Goal: Task Accomplishment & Management: Manage account settings

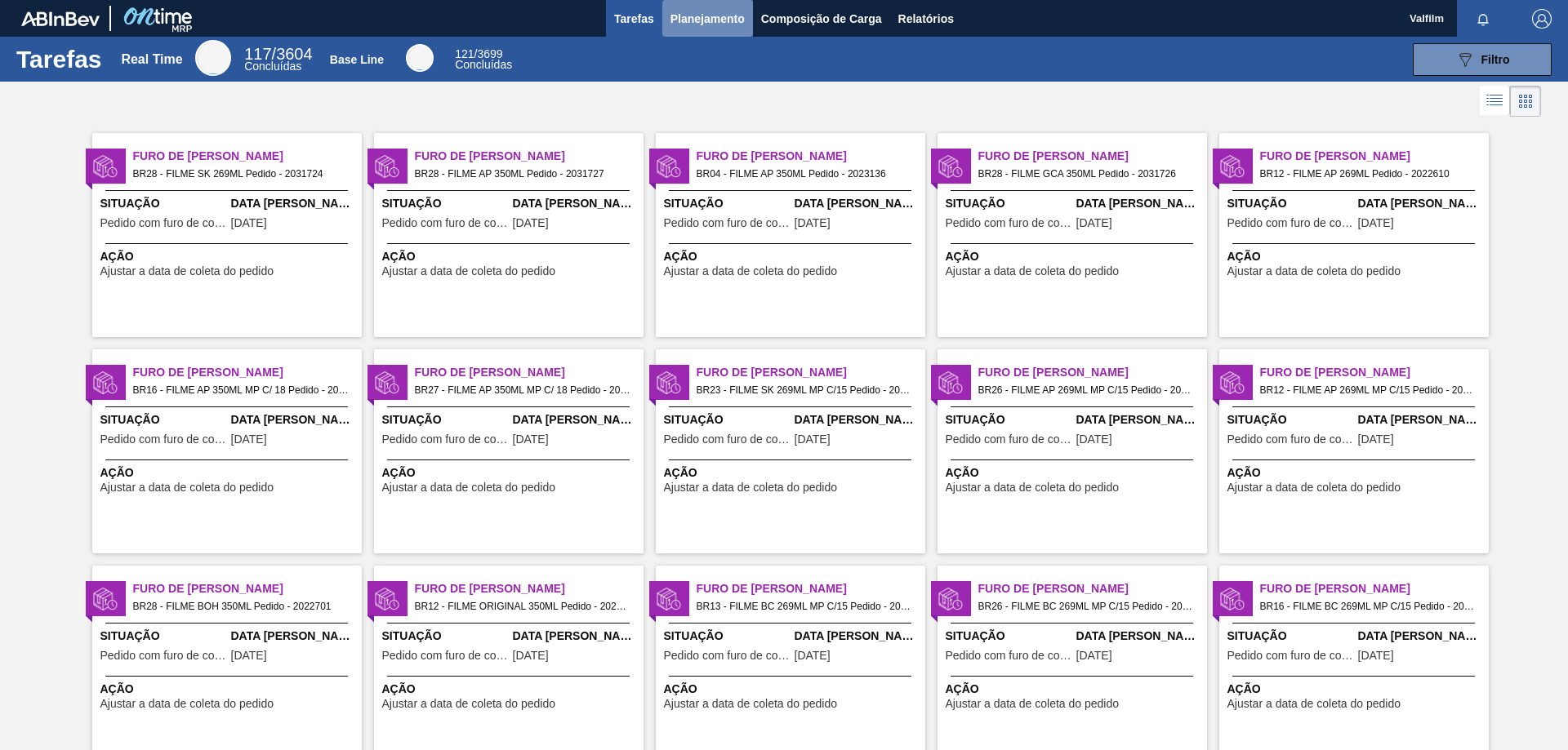
click at [696, 21] on span "Planejamento" at bounding box center [707, 19] width 74 height 20
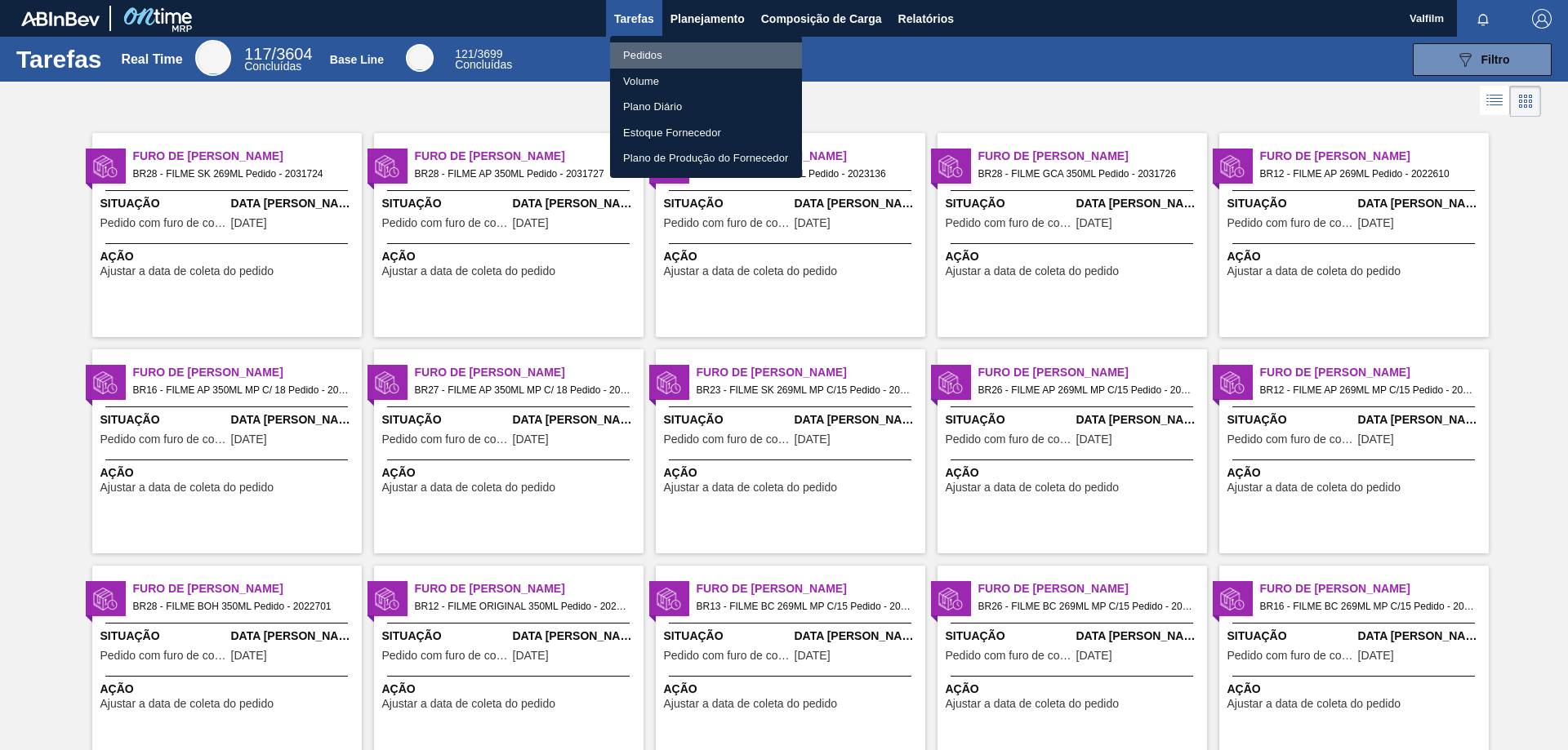
click at [666, 45] on li "Pedidos" at bounding box center [706, 56] width 192 height 26
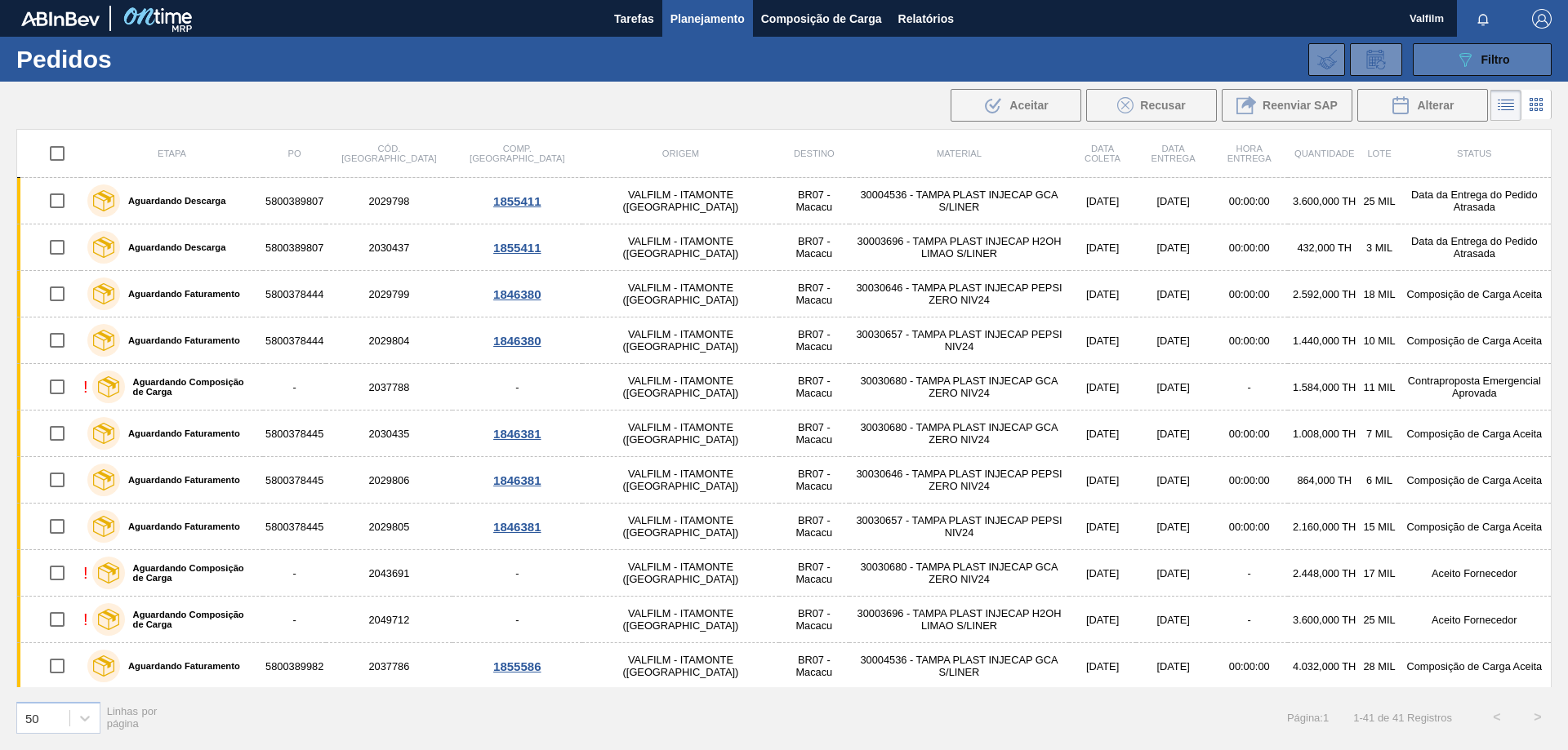
click at [1480, 53] on div "089F7B8B-B2A5-4AFE-B5C0-19BA573D28AC Filtro" at bounding box center [1482, 59] width 55 height 20
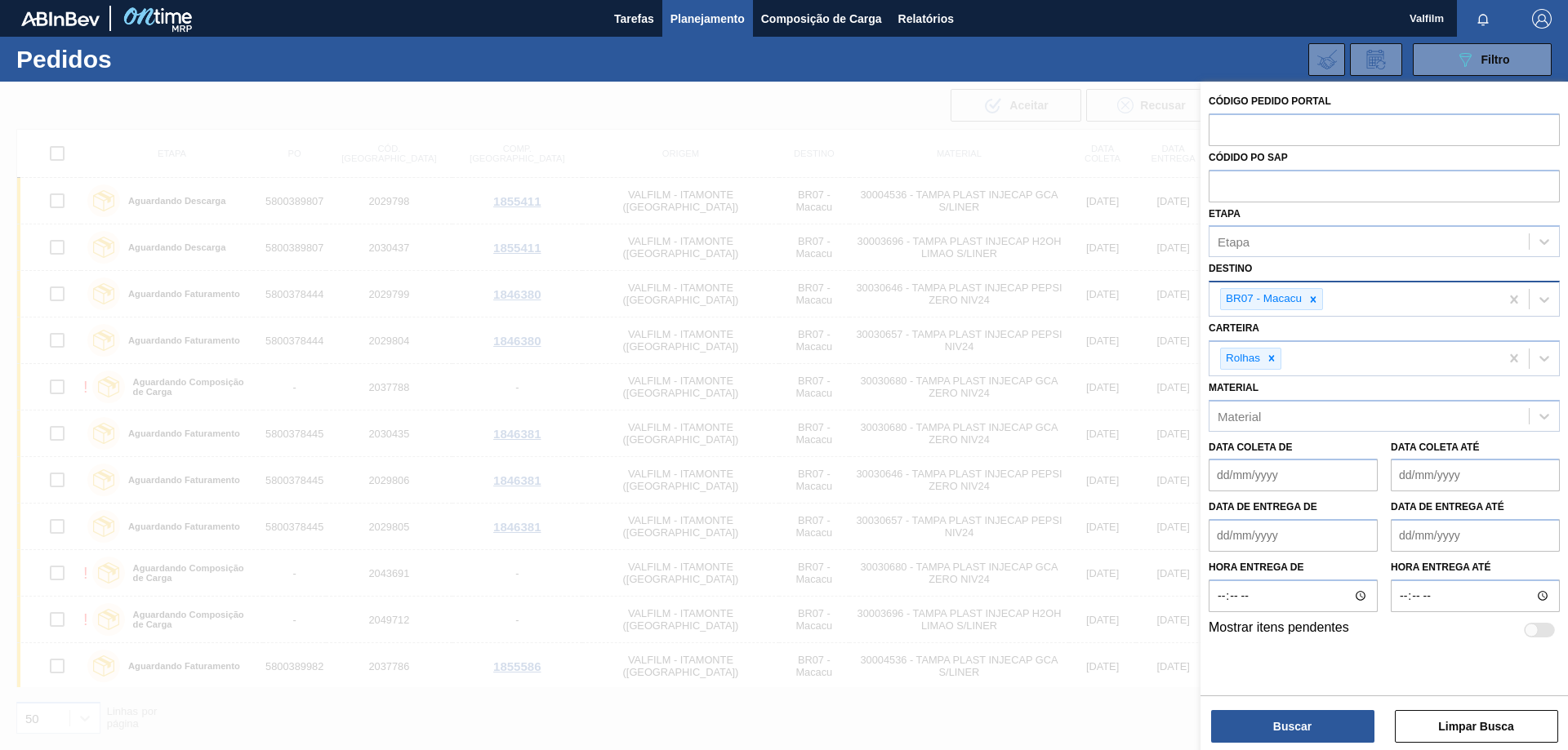
click at [1325, 305] on div "BR07 - Macacu" at bounding box center [1354, 299] width 290 height 34
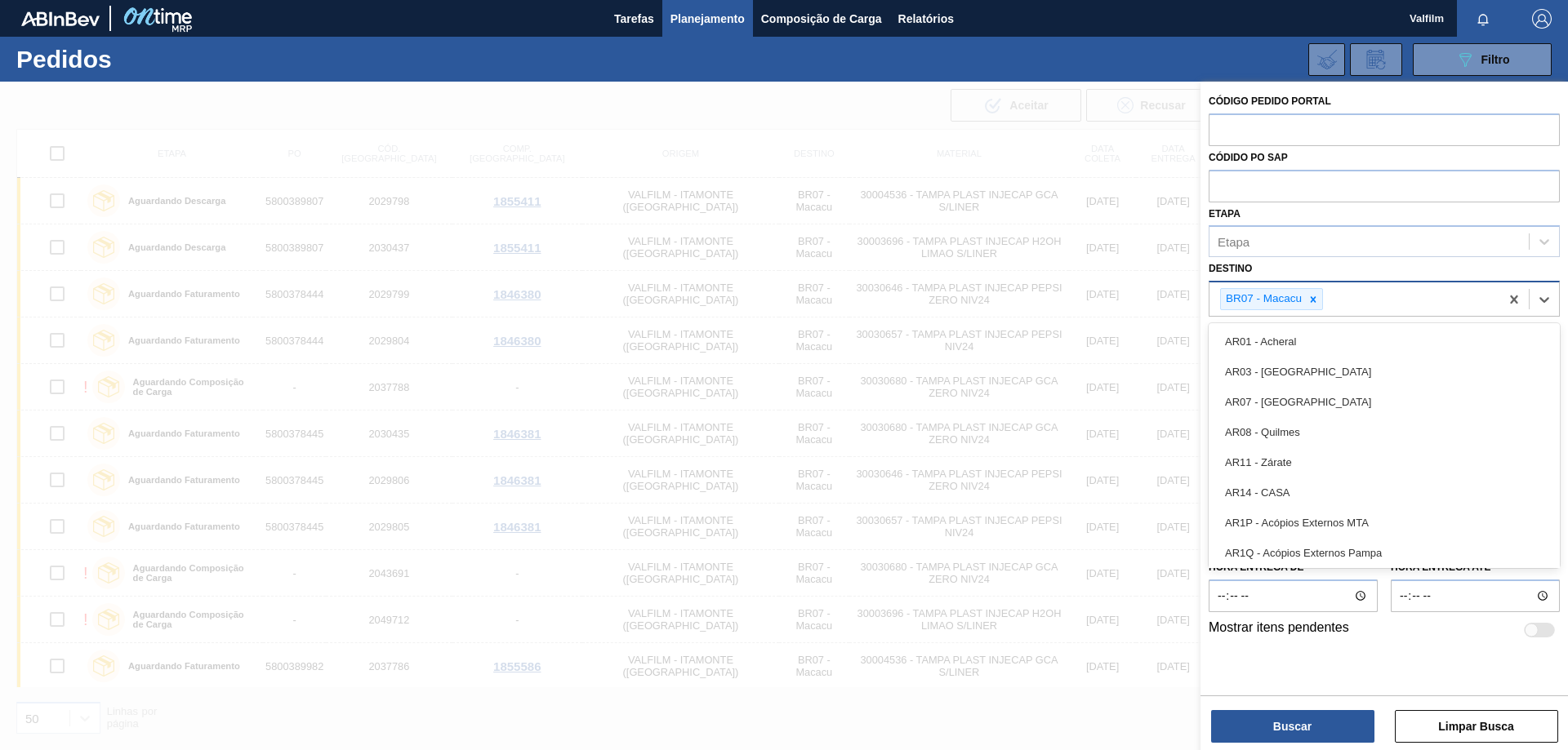
click at [1303, 294] on div "BR07 - Macacu" at bounding box center [1262, 299] width 83 height 21
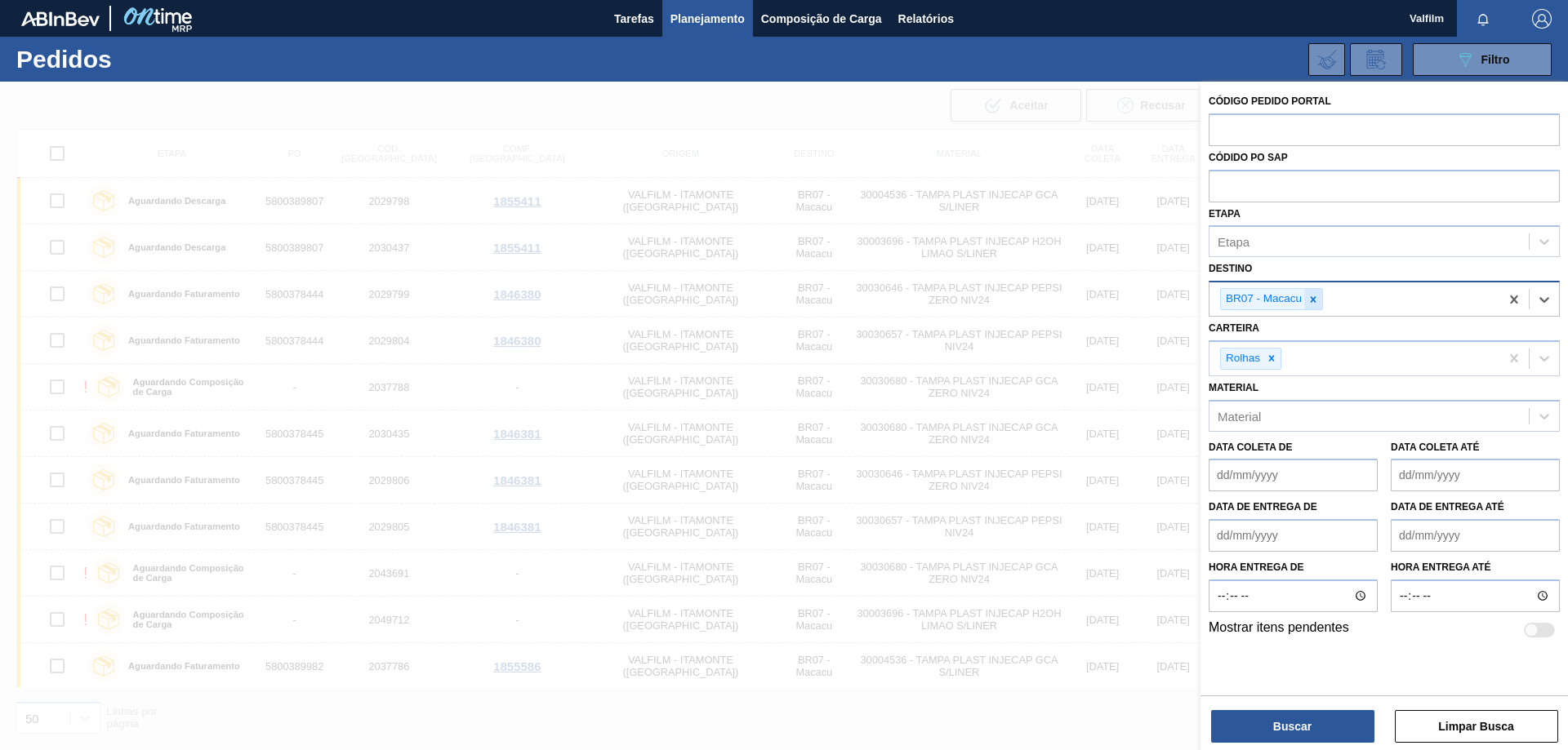
click at [1309, 298] on icon at bounding box center [1313, 299] width 11 height 11
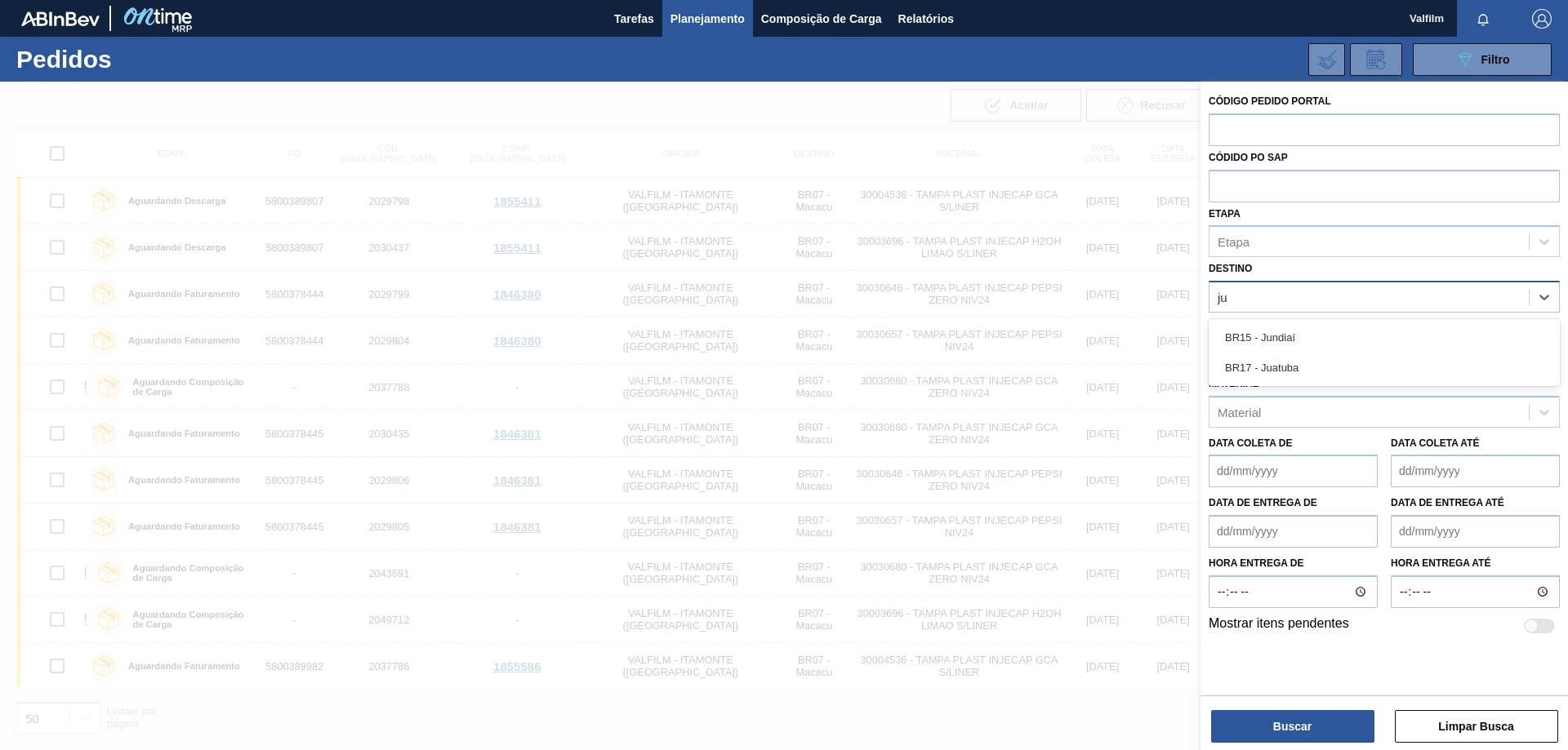
type input "jun"
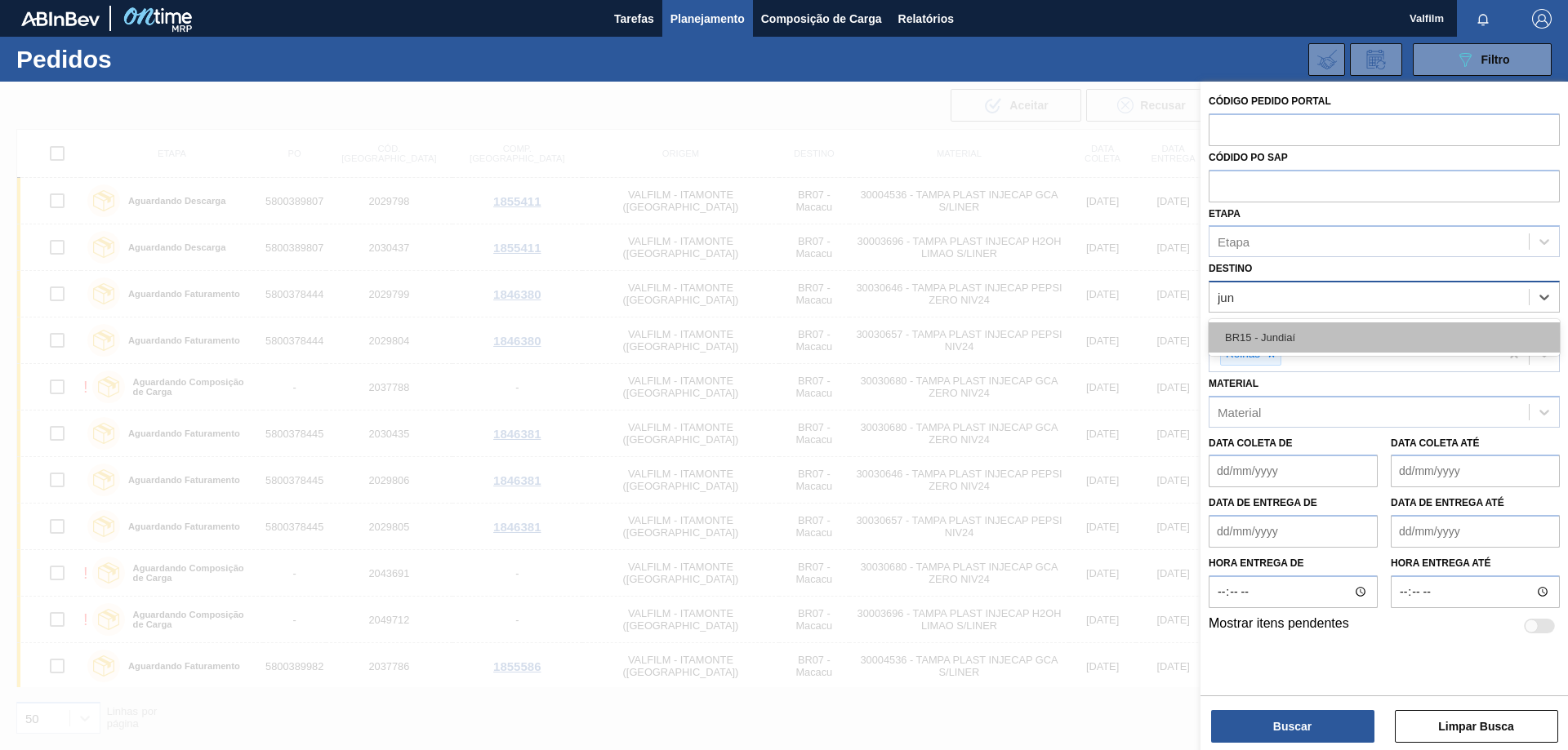
click at [1306, 324] on div "BR15 - Jundiaí" at bounding box center [1384, 338] width 351 height 30
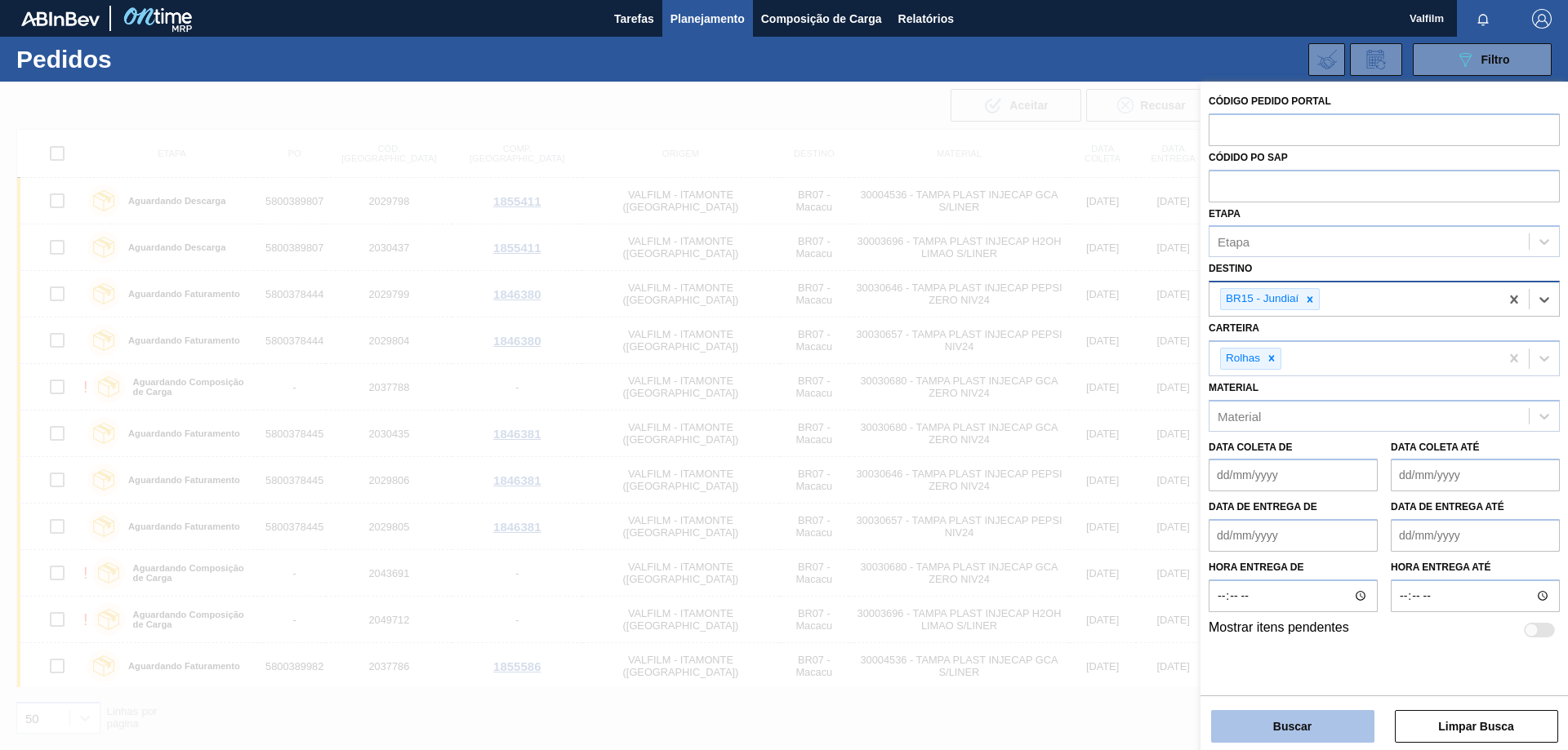
click at [1315, 722] on button "Buscar" at bounding box center [1293, 726] width 164 height 33
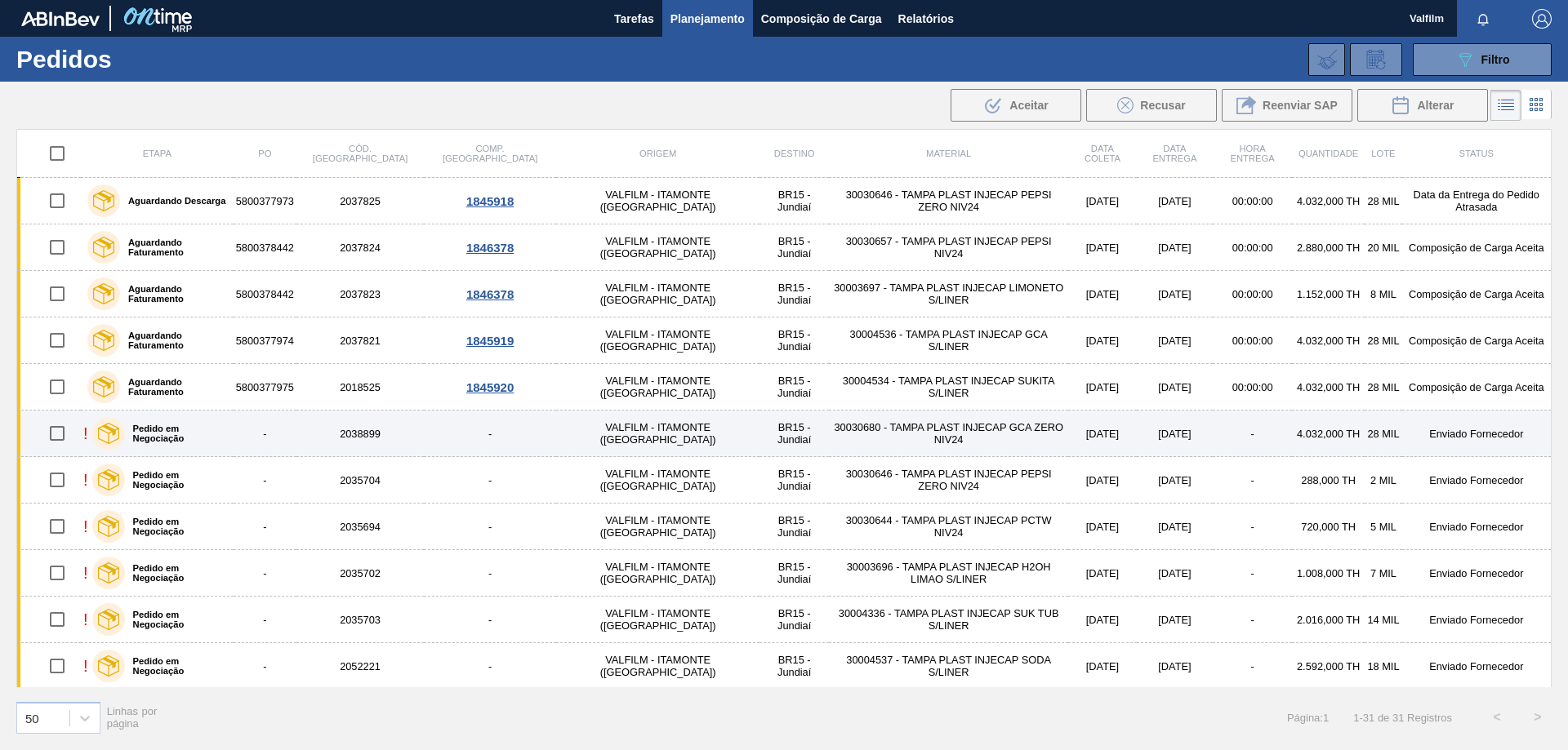
click at [1495, 431] on td "Enviado Fornecedor" at bounding box center [1477, 433] width 150 height 46
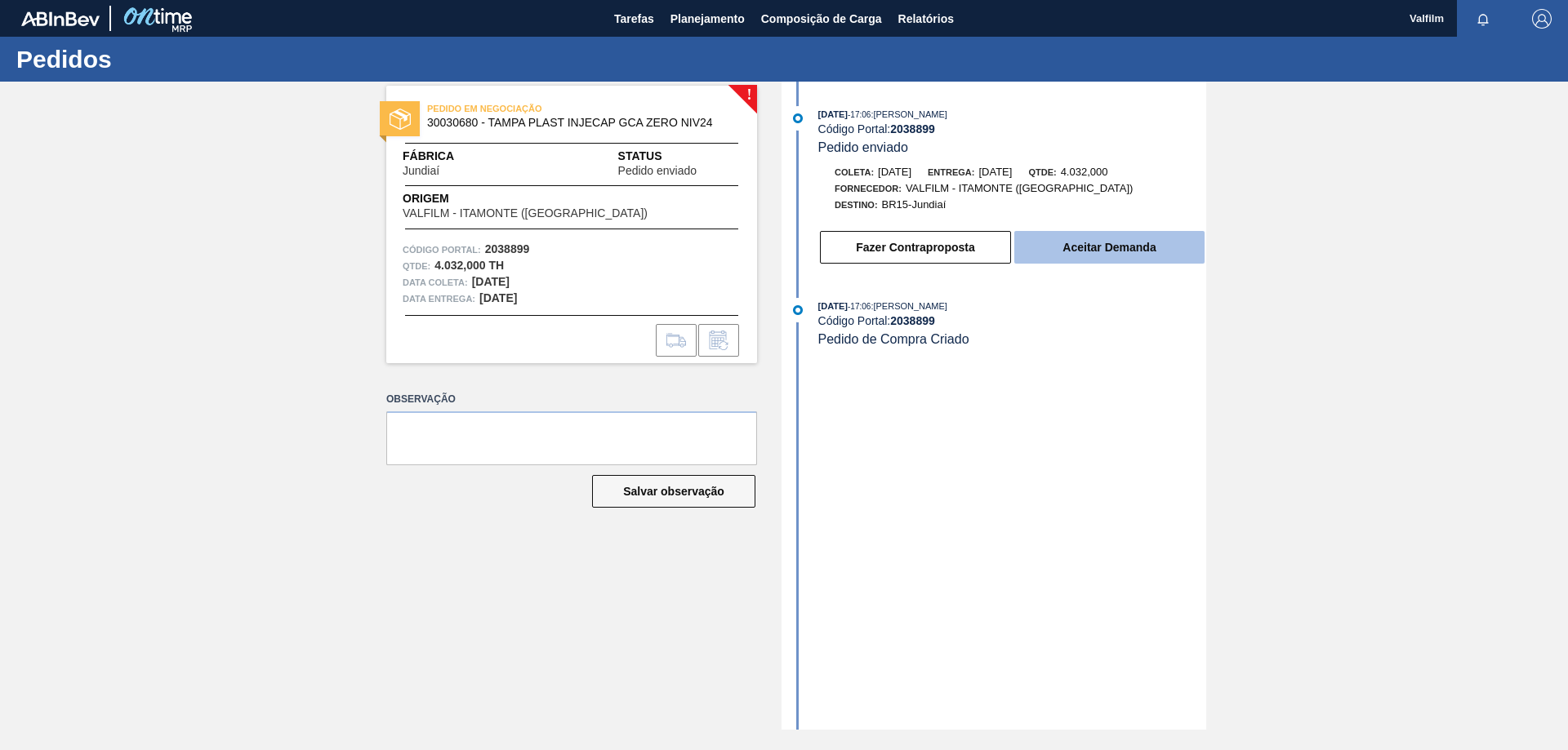
click at [1110, 244] on button "Aceitar Demanda" at bounding box center [1109, 247] width 190 height 33
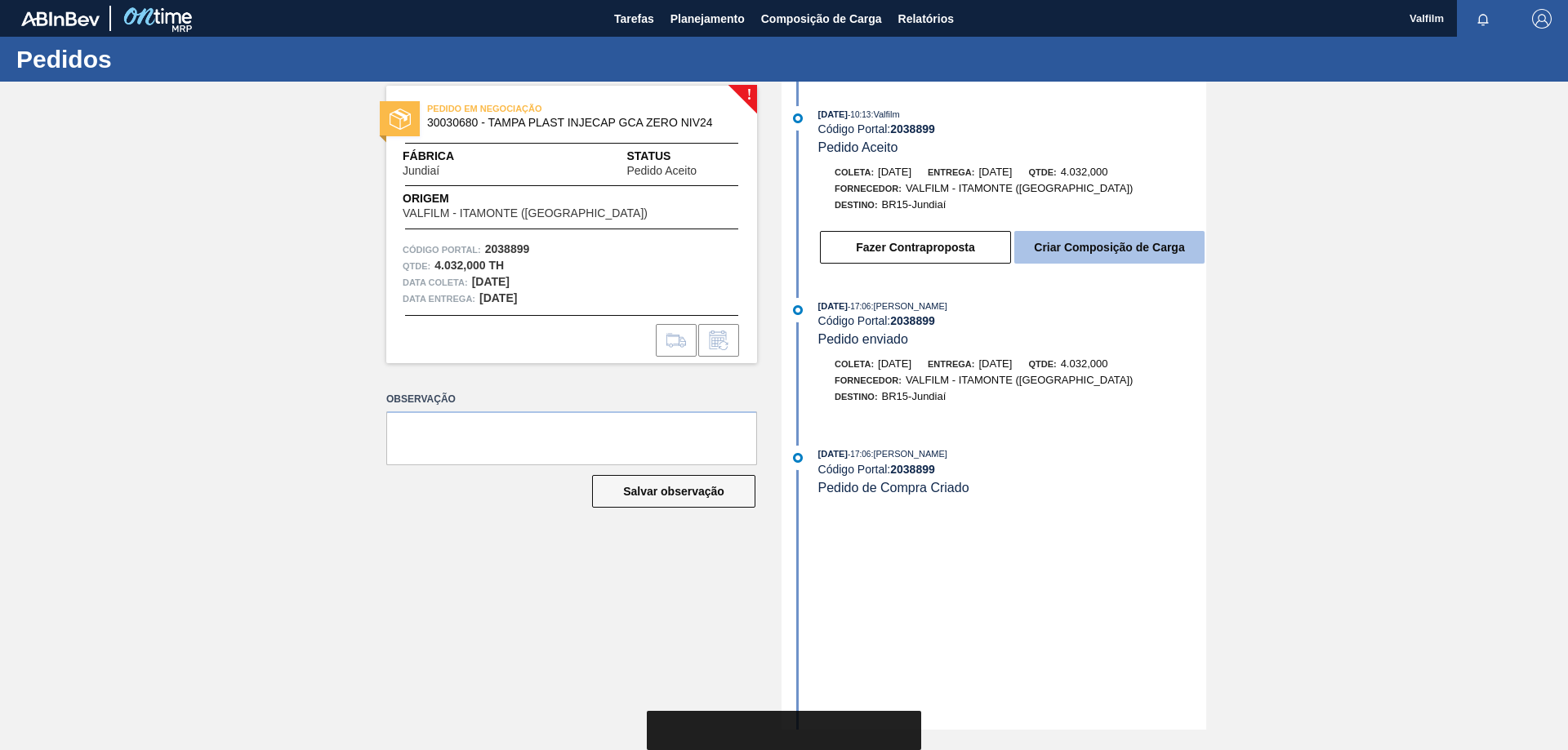
click at [1112, 256] on button "Criar Composição de Carga" at bounding box center [1109, 247] width 190 height 33
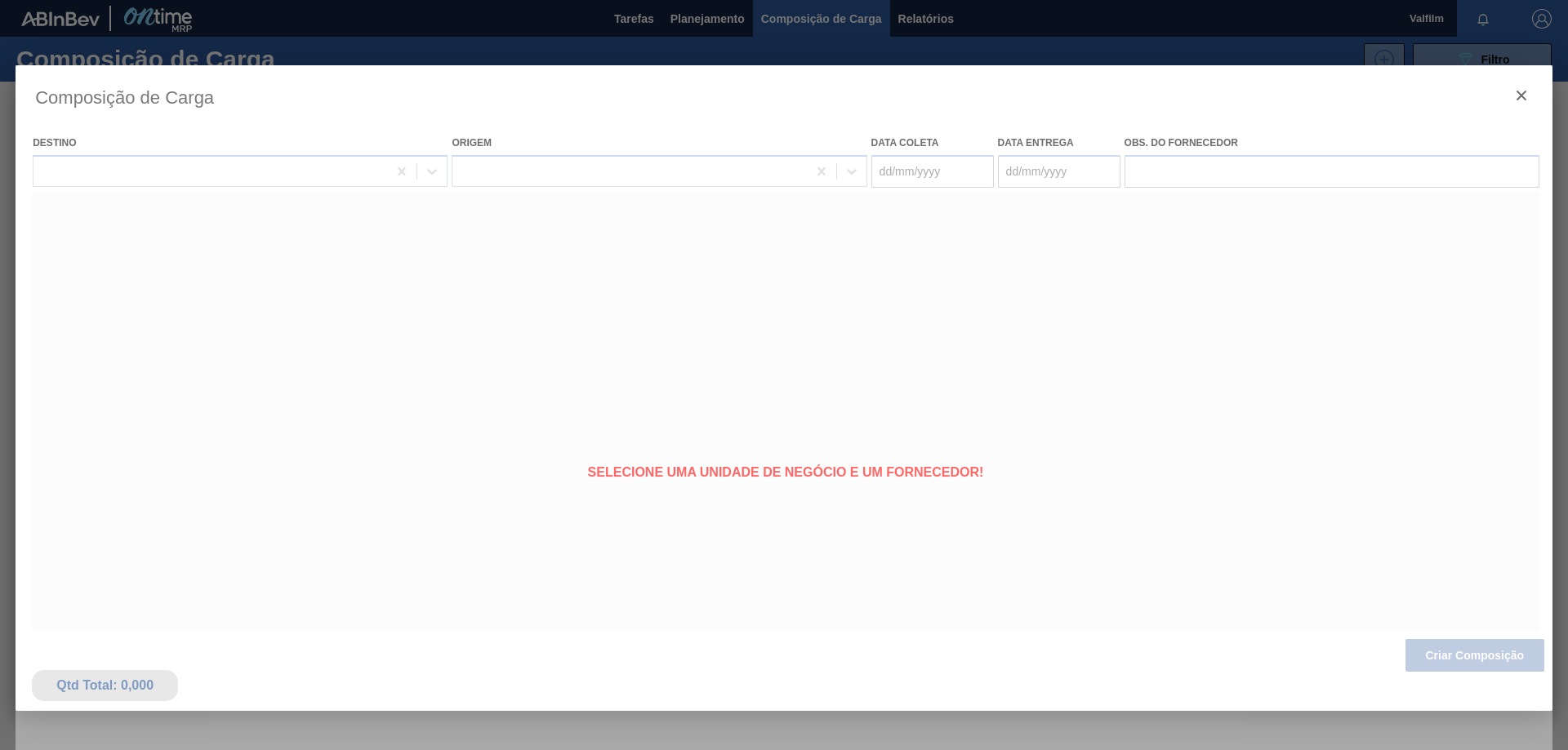
type coleta "[DATE]"
type Entrega "[DATE]"
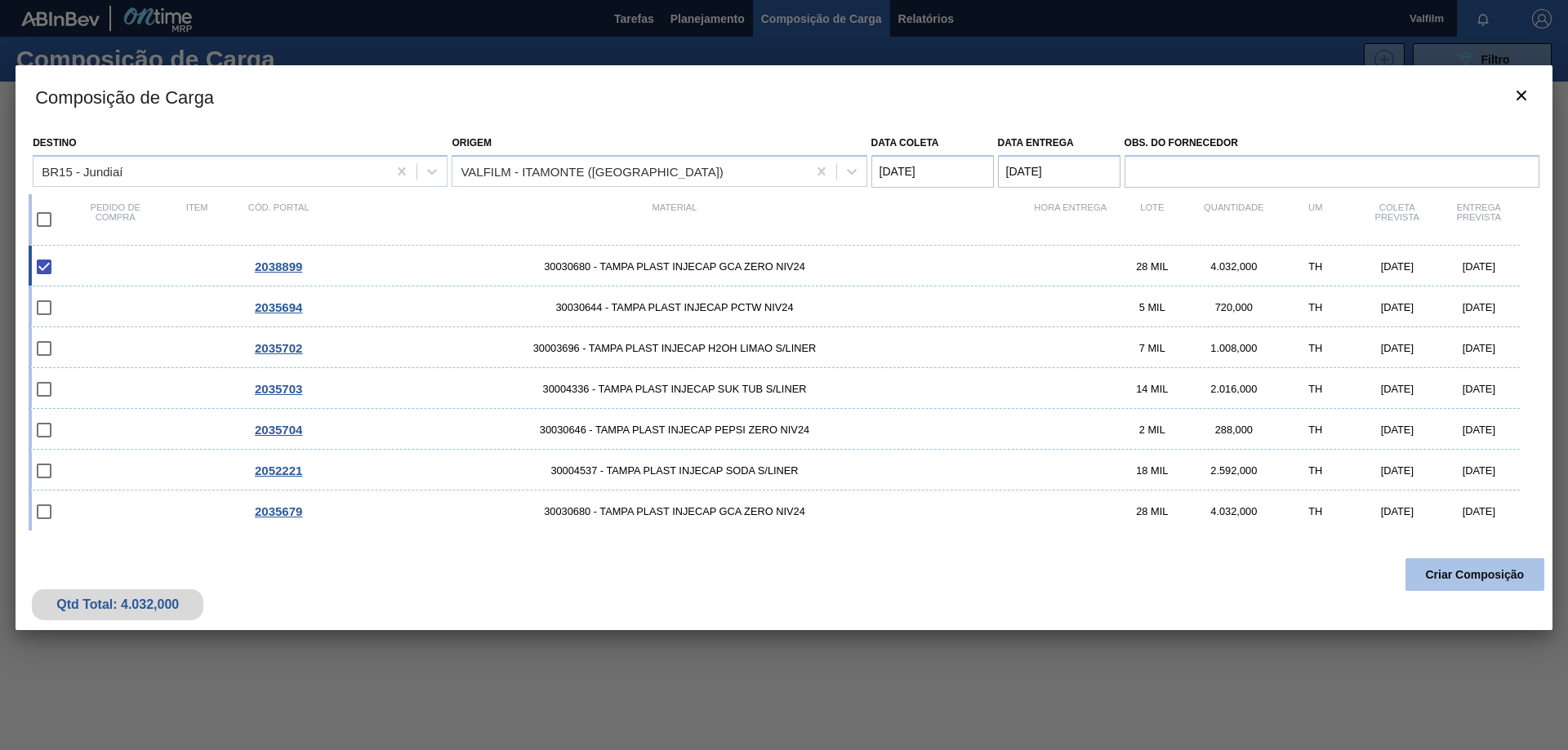
click at [1497, 576] on button "Criar Composição" at bounding box center [1474, 574] width 138 height 33
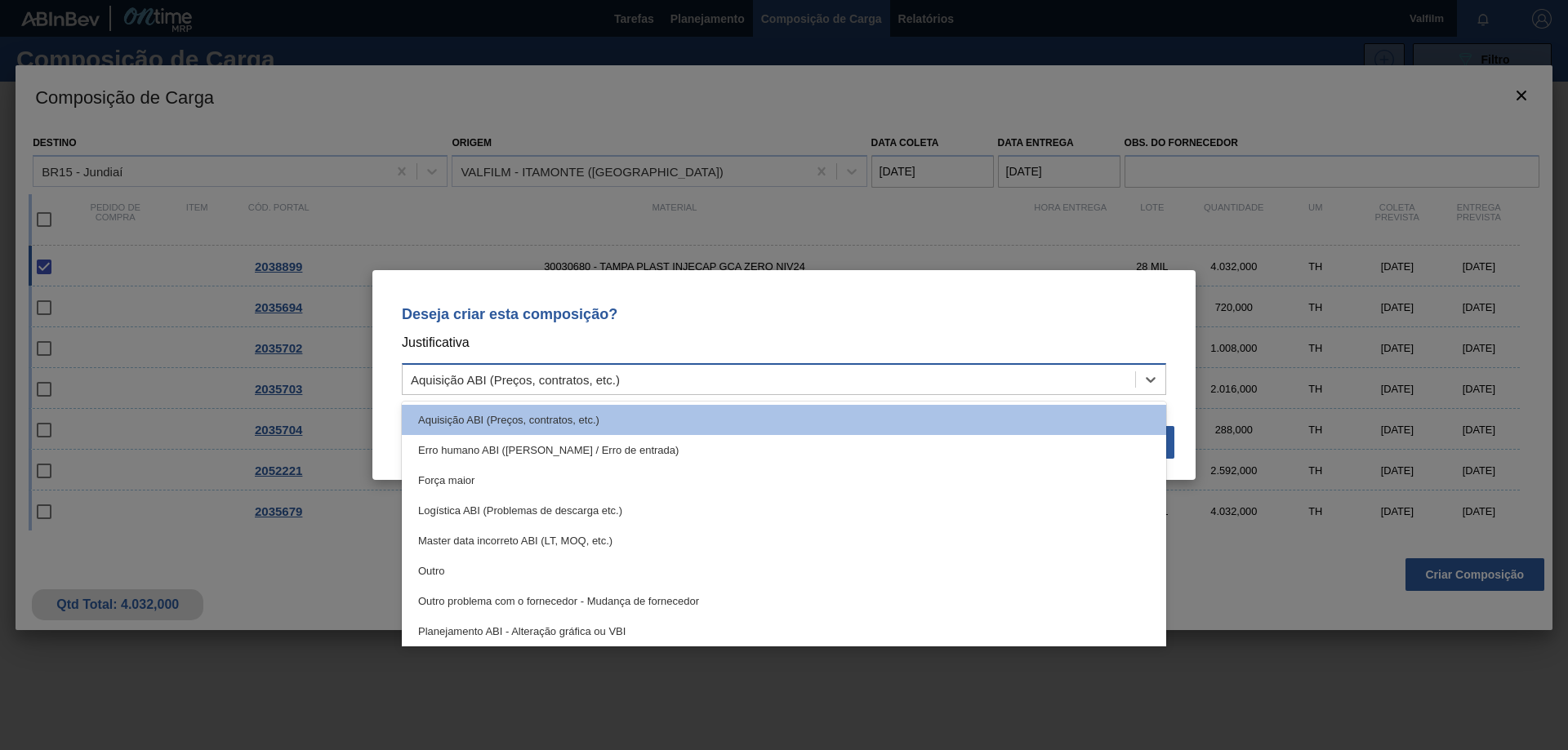
click at [976, 383] on div "Aquisição ABI (Preços, contratos, etc.)" at bounding box center [769, 379] width 732 height 24
click at [829, 206] on div "Deseja criar esta composição? Justificativa option Aquisição ABI (Preços, contr…" at bounding box center [784, 375] width 1568 height 750
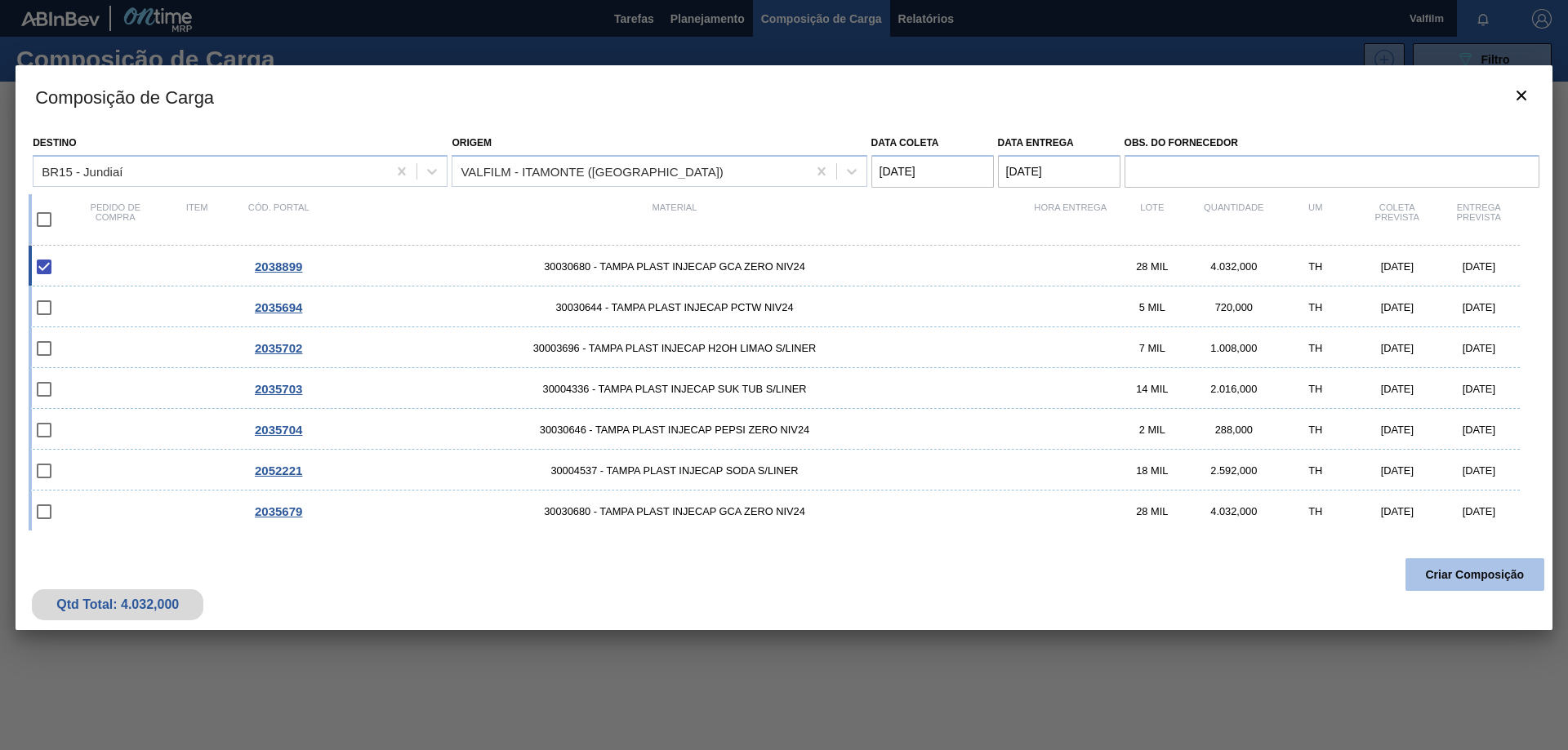
click at [1472, 570] on button "Criar Composição" at bounding box center [1474, 574] width 138 height 33
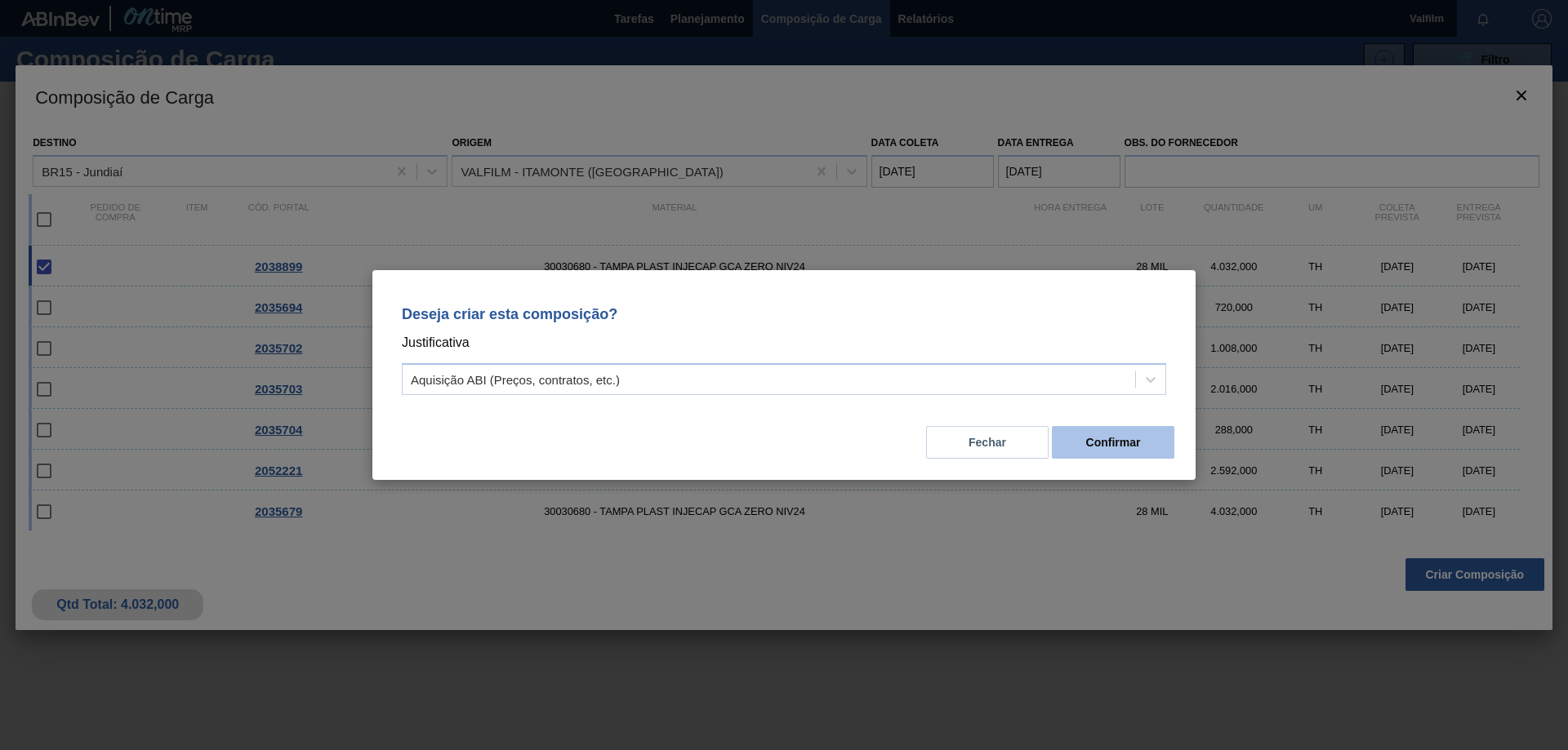
click at [1150, 445] on button "Confirmar" at bounding box center [1112, 442] width 122 height 33
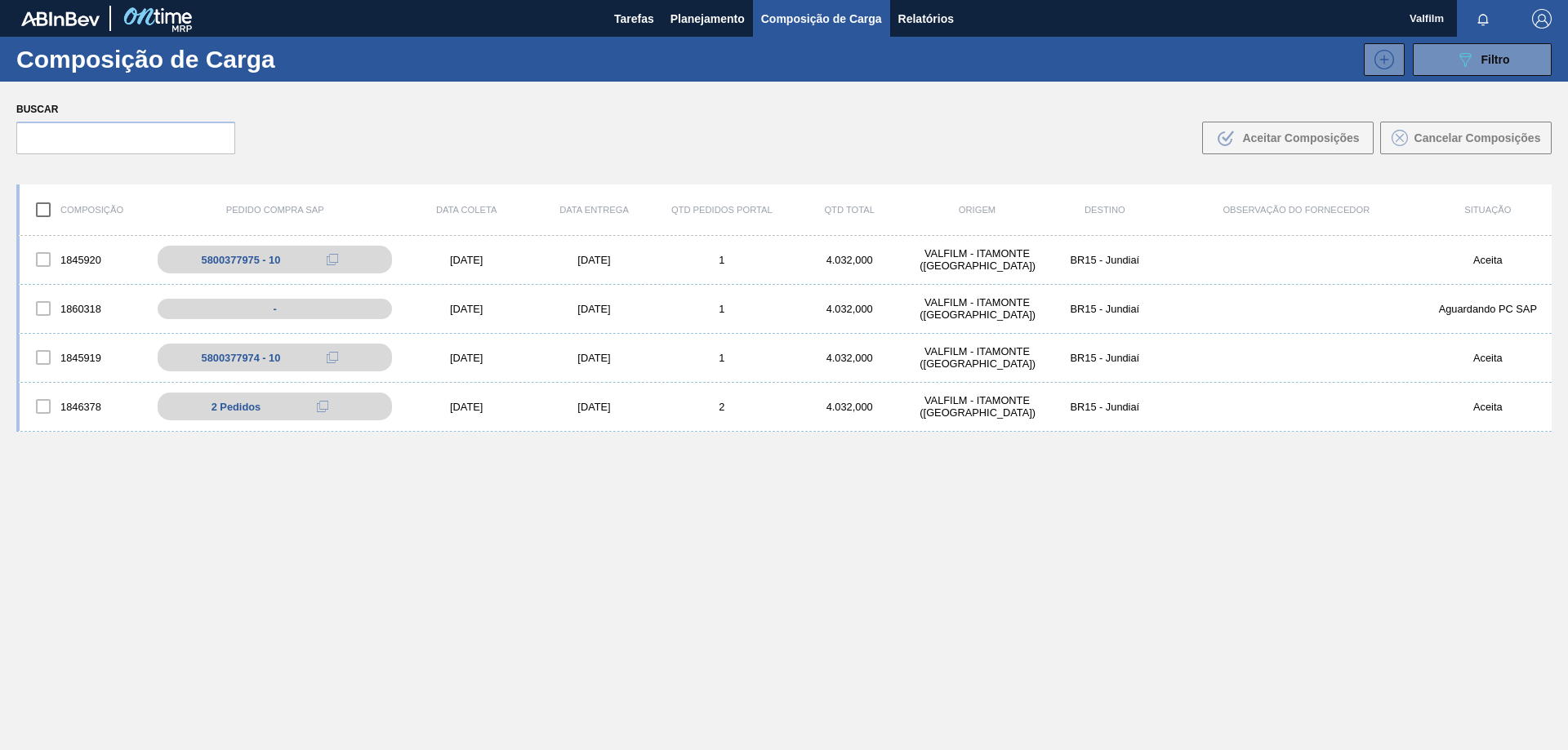
click at [1464, 76] on div "Composição de Carga 089F7B8B-B2A5-4AFE-B5C0-19BA573D28AC Filtro" at bounding box center [784, 59] width 1568 height 45
click at [1458, 72] on button "089F7B8B-B2A5-4AFE-B5C0-19BA573D28AC Filtro" at bounding box center [1481, 59] width 138 height 33
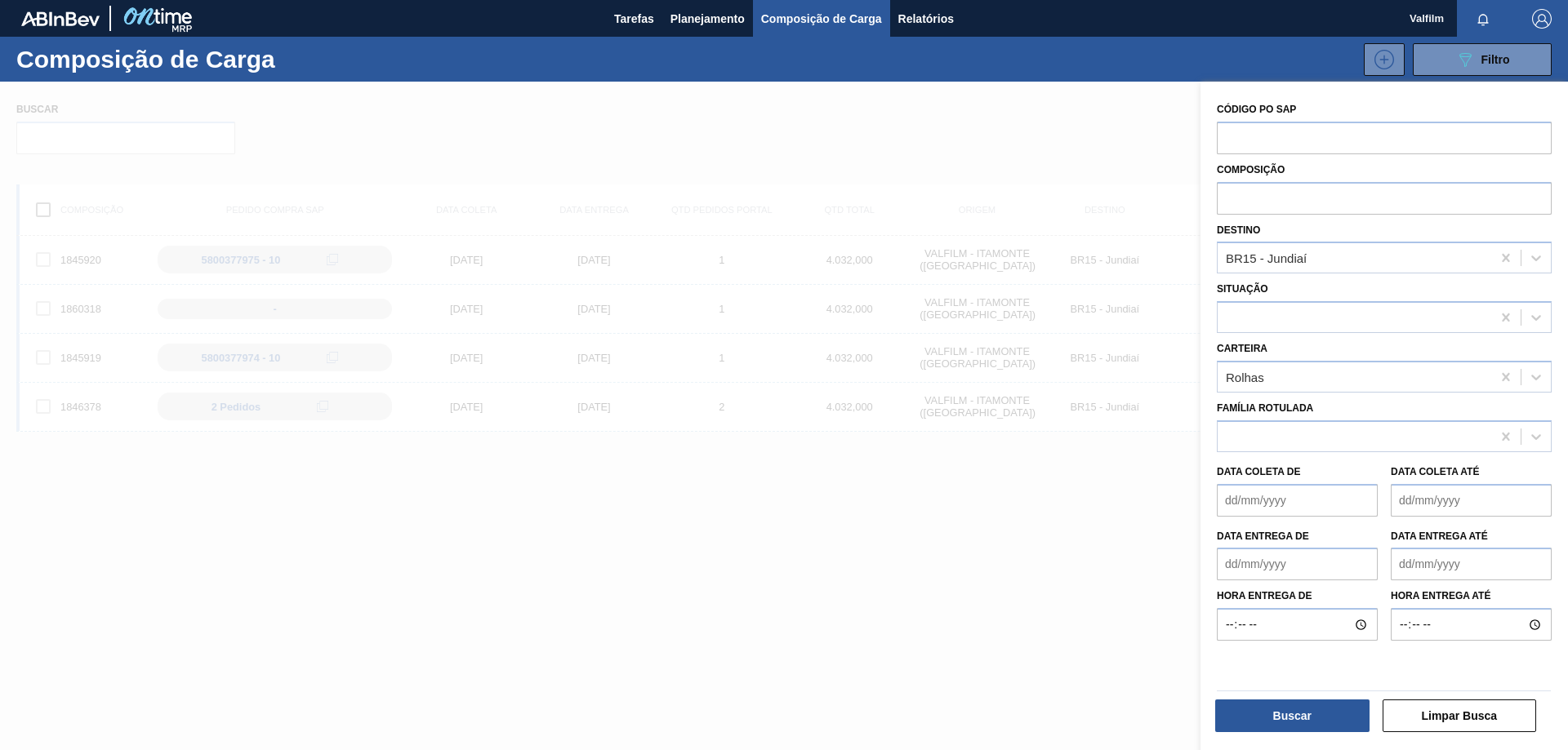
click at [1051, 657] on div at bounding box center [784, 456] width 1568 height 750
click at [1432, 714] on button "Limpar Busca" at bounding box center [1460, 715] width 154 height 33
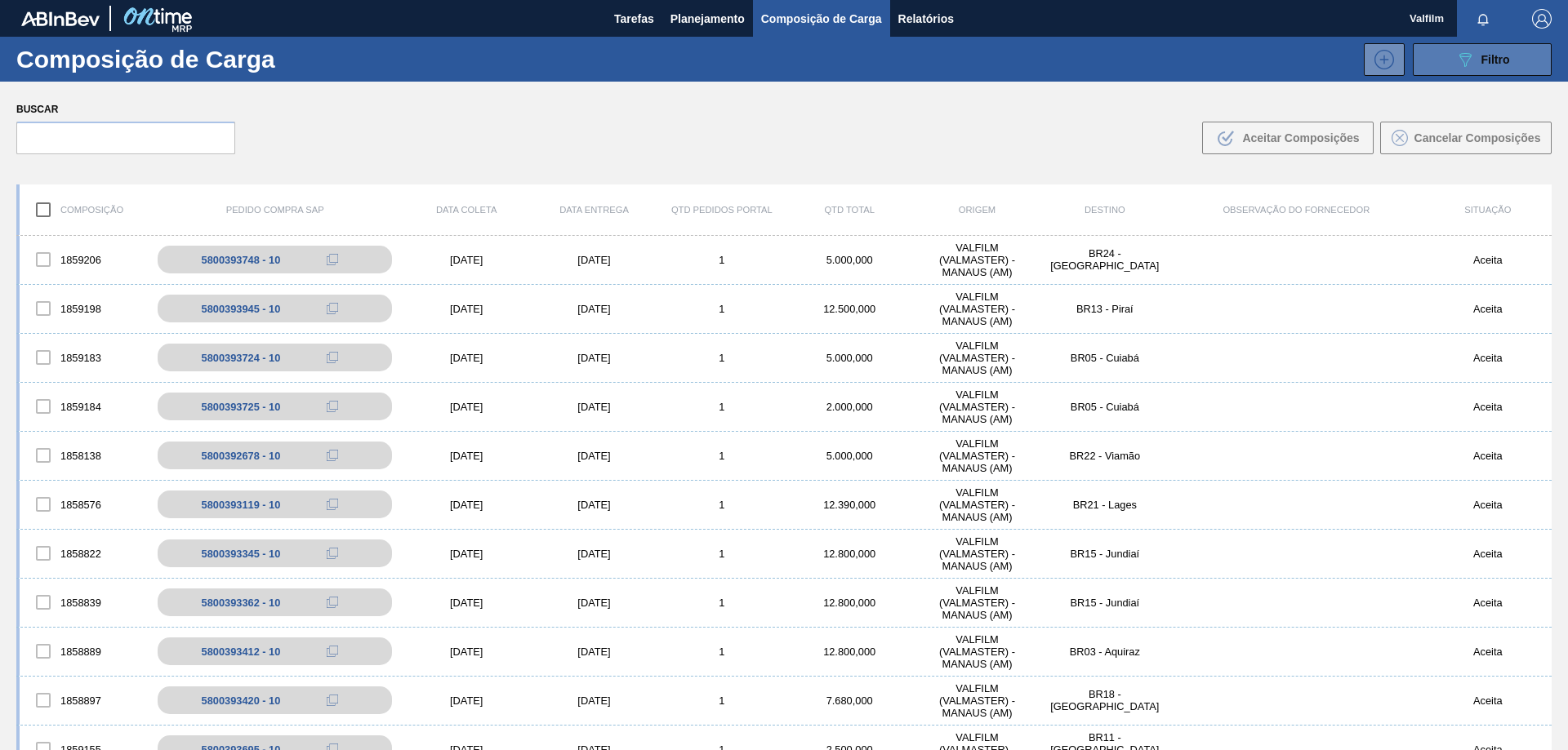
click at [1494, 60] on span "Filtro" at bounding box center [1496, 59] width 28 height 13
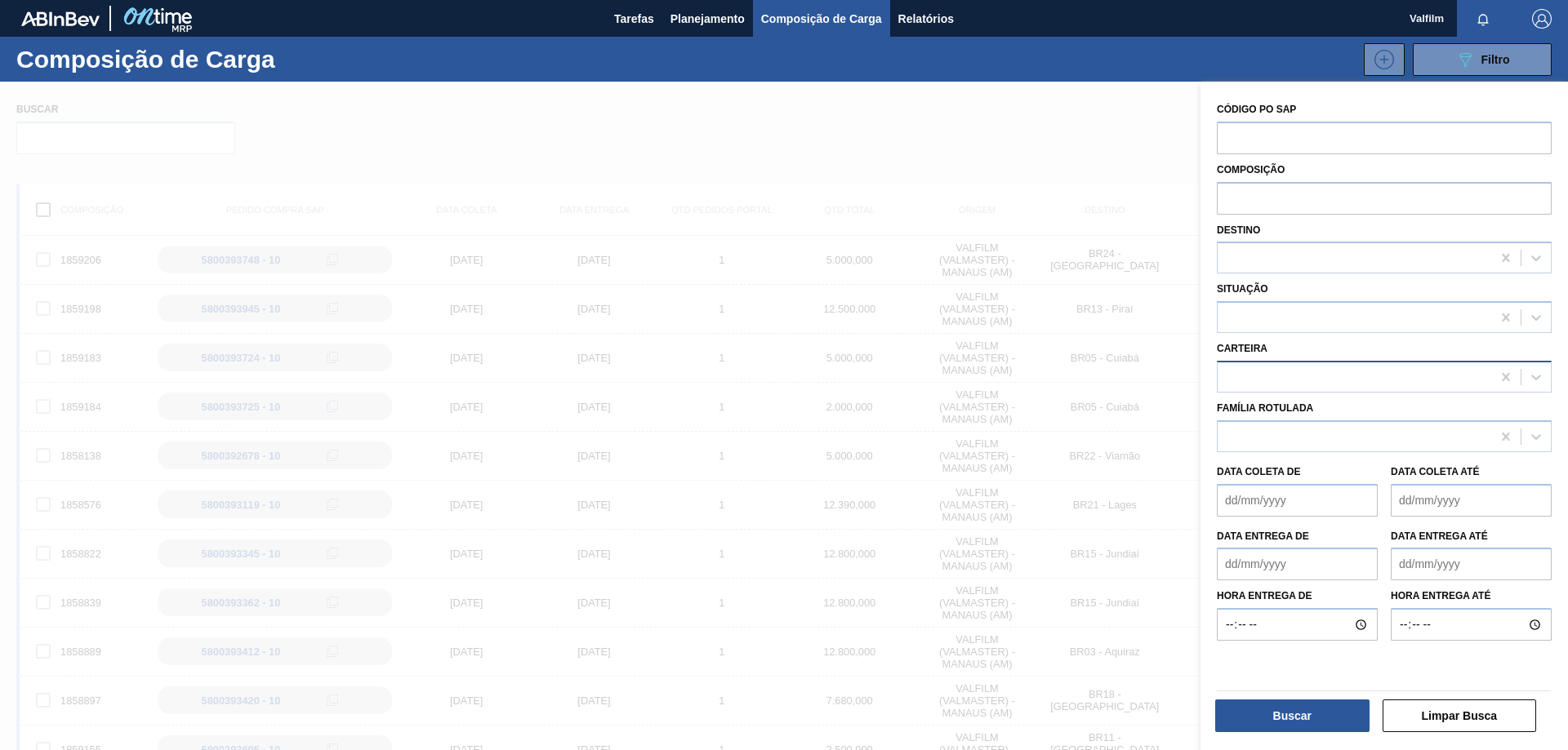
click at [1335, 373] on div at bounding box center [1353, 376] width 274 height 24
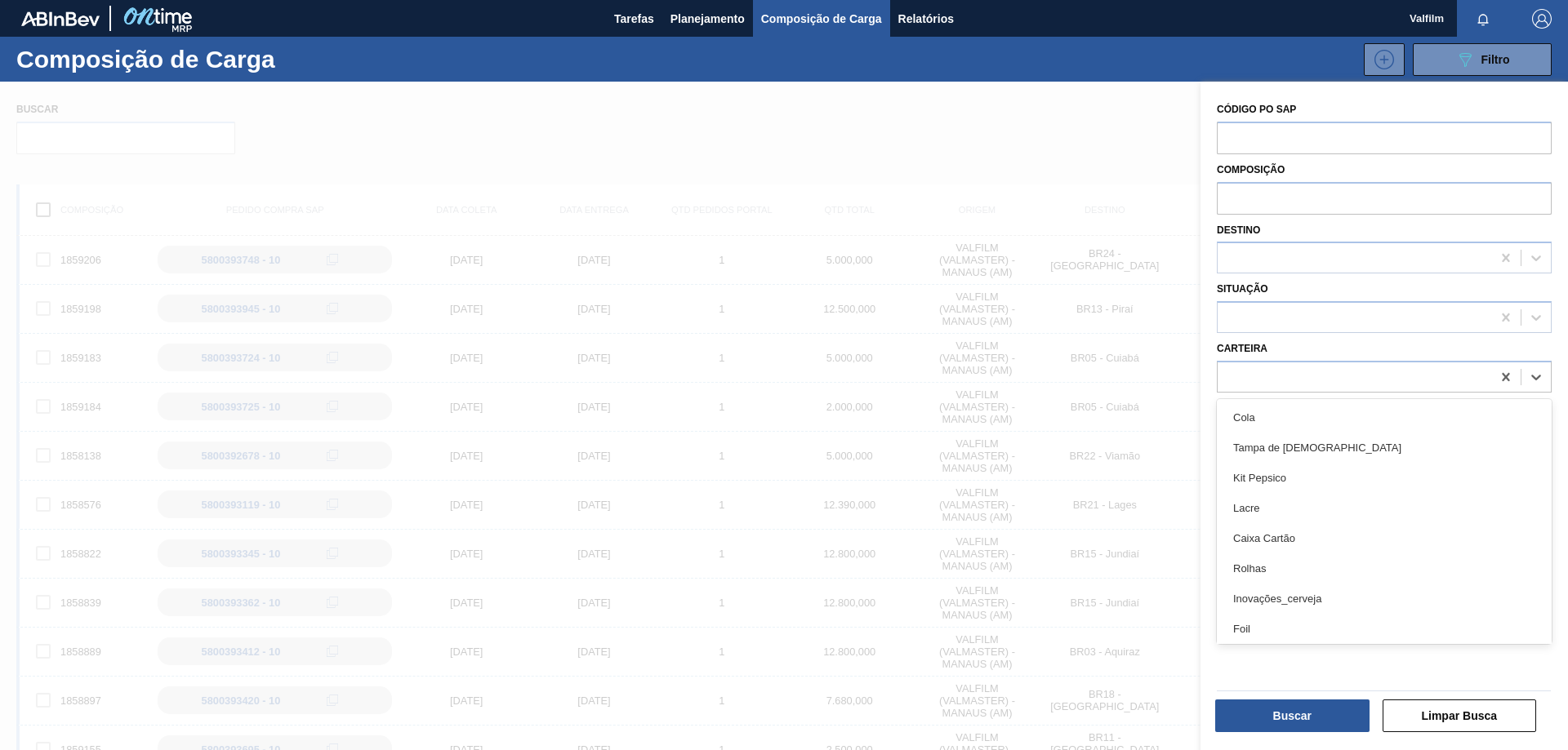
click at [1287, 564] on div "Rolhas" at bounding box center [1384, 568] width 335 height 30
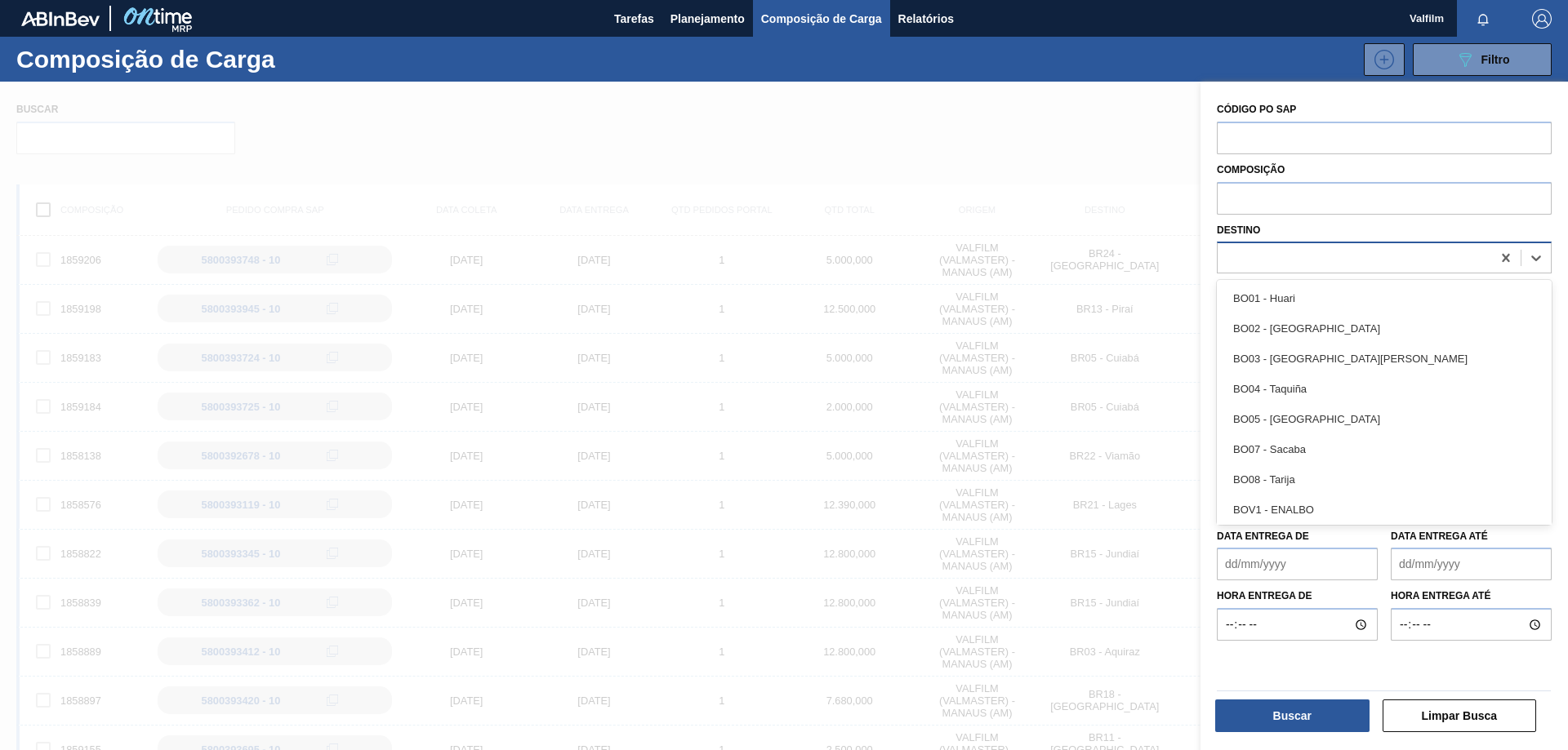
click at [1279, 251] on div at bounding box center [1353, 258] width 274 height 24
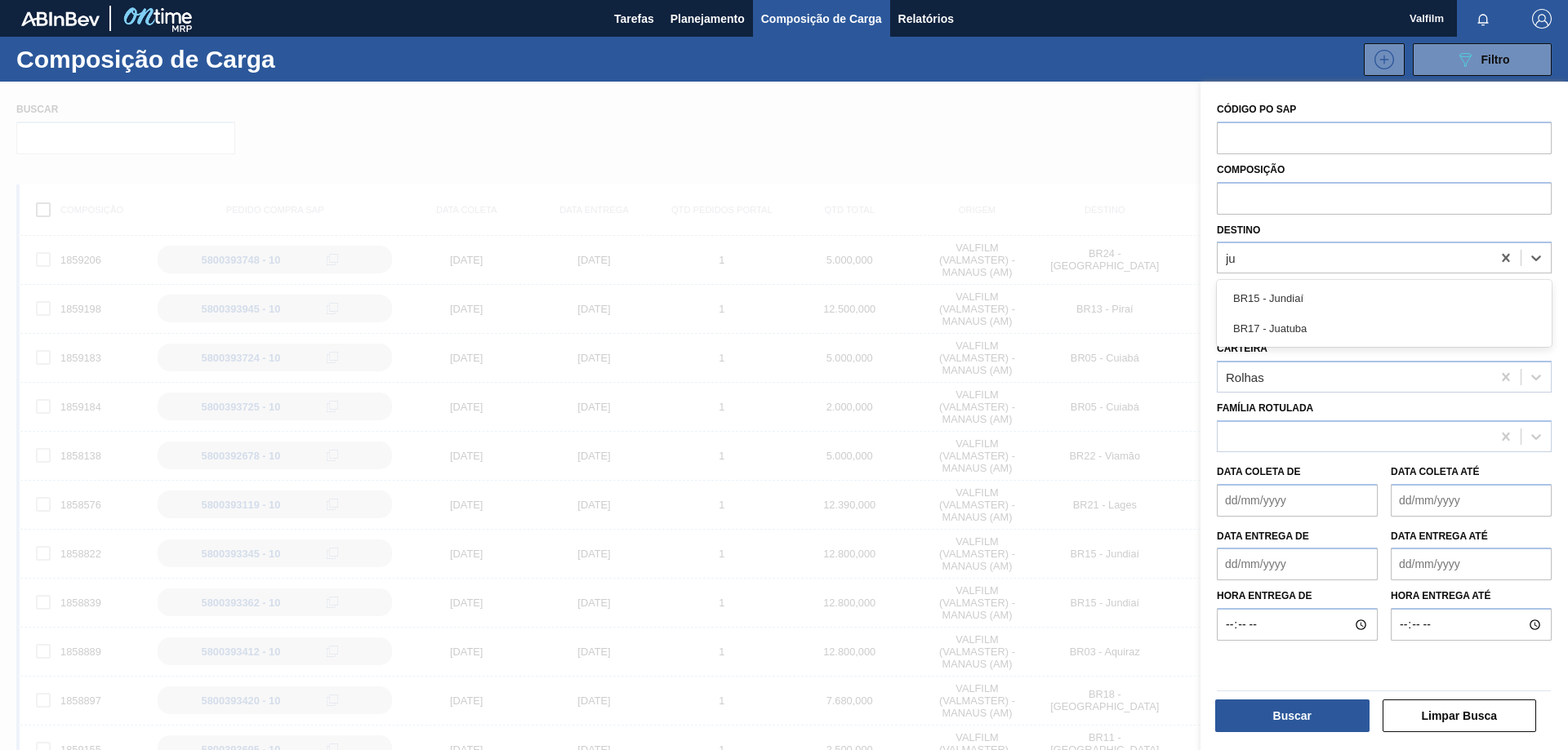
type input "jun"
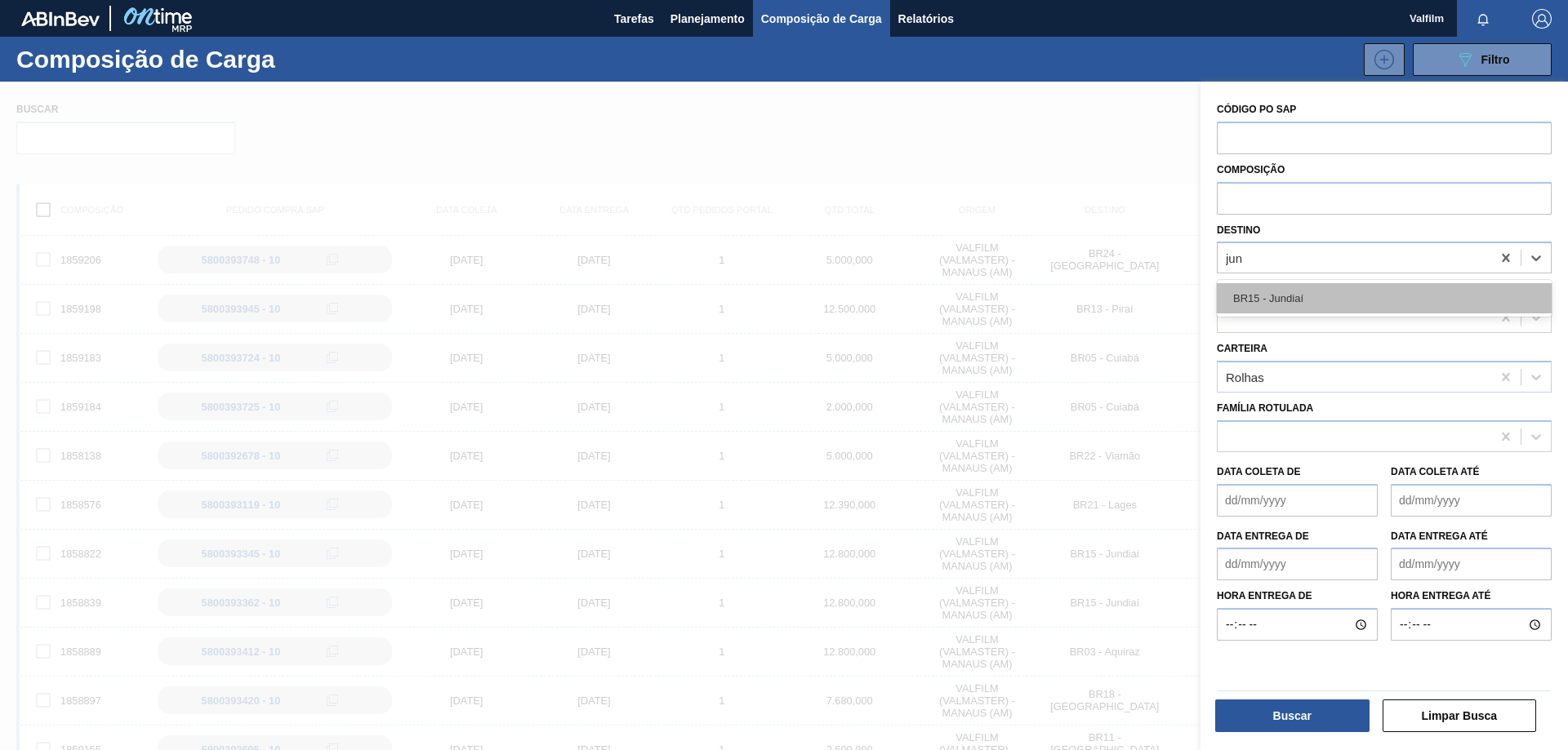
click at [1319, 302] on div "BR15 - Jundiaí" at bounding box center [1384, 298] width 335 height 30
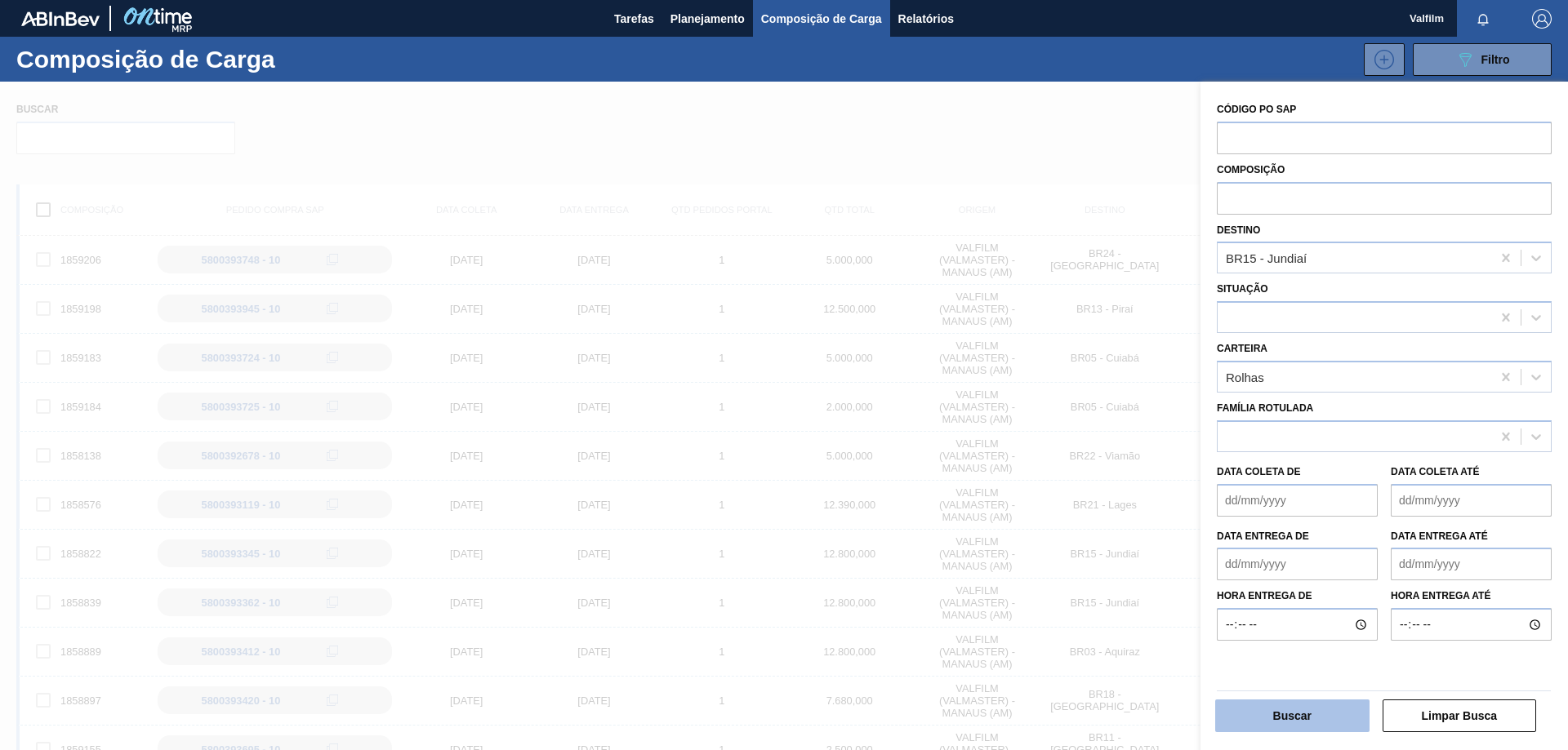
click at [1324, 703] on button "Buscar" at bounding box center [1292, 715] width 154 height 33
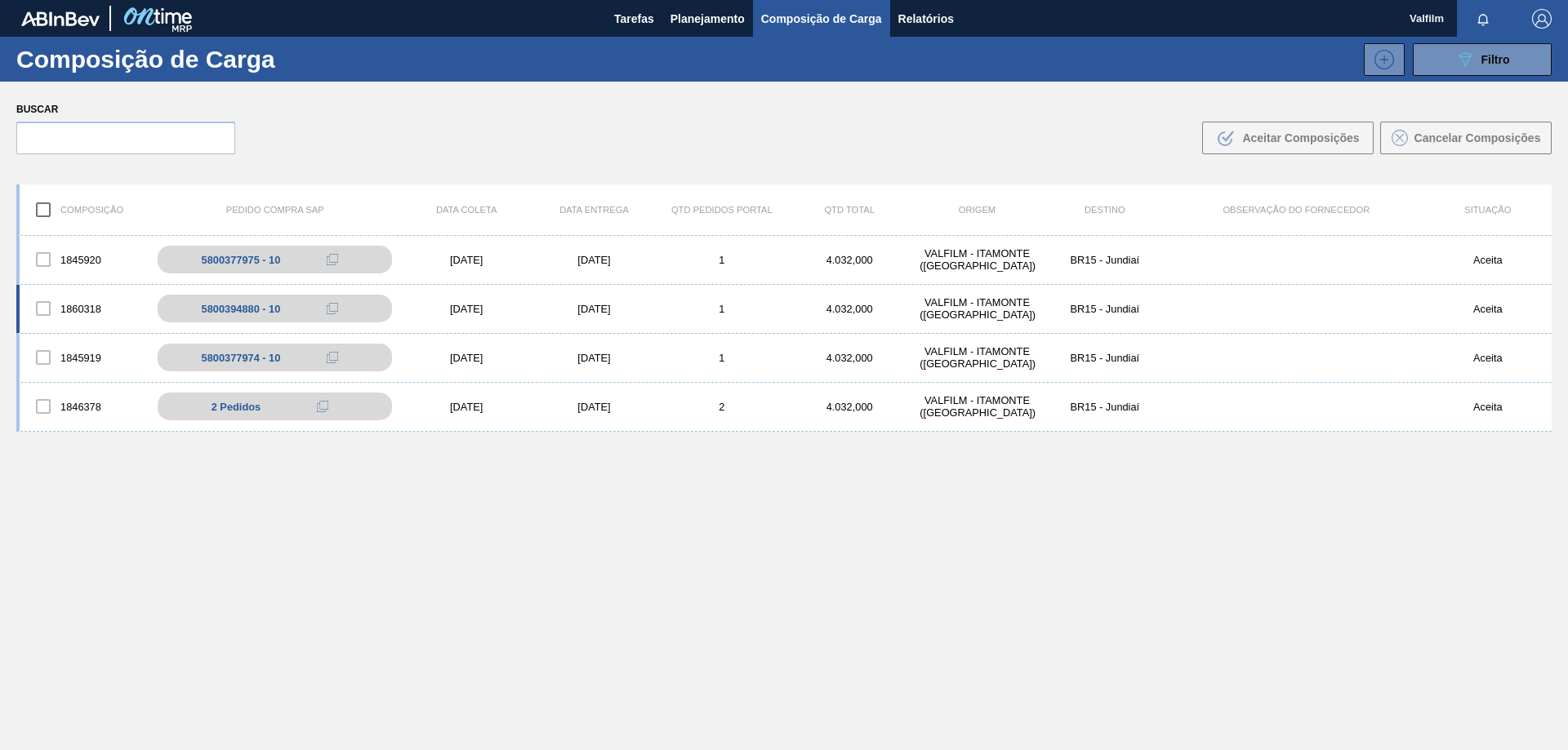
click at [599, 308] on div "[DATE]" at bounding box center [593, 309] width 127 height 12
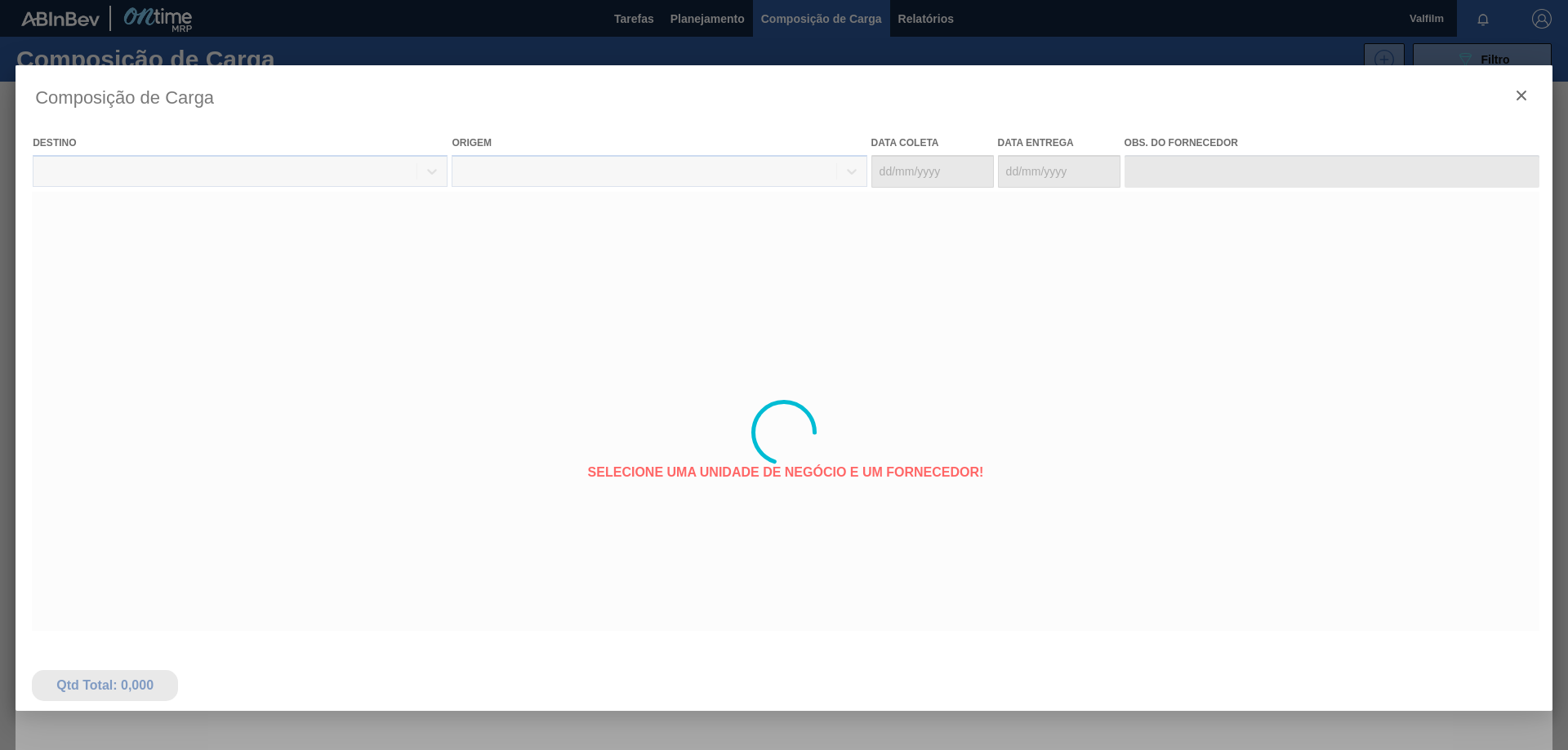
type coleta "[DATE]"
type Entrega "[DATE]"
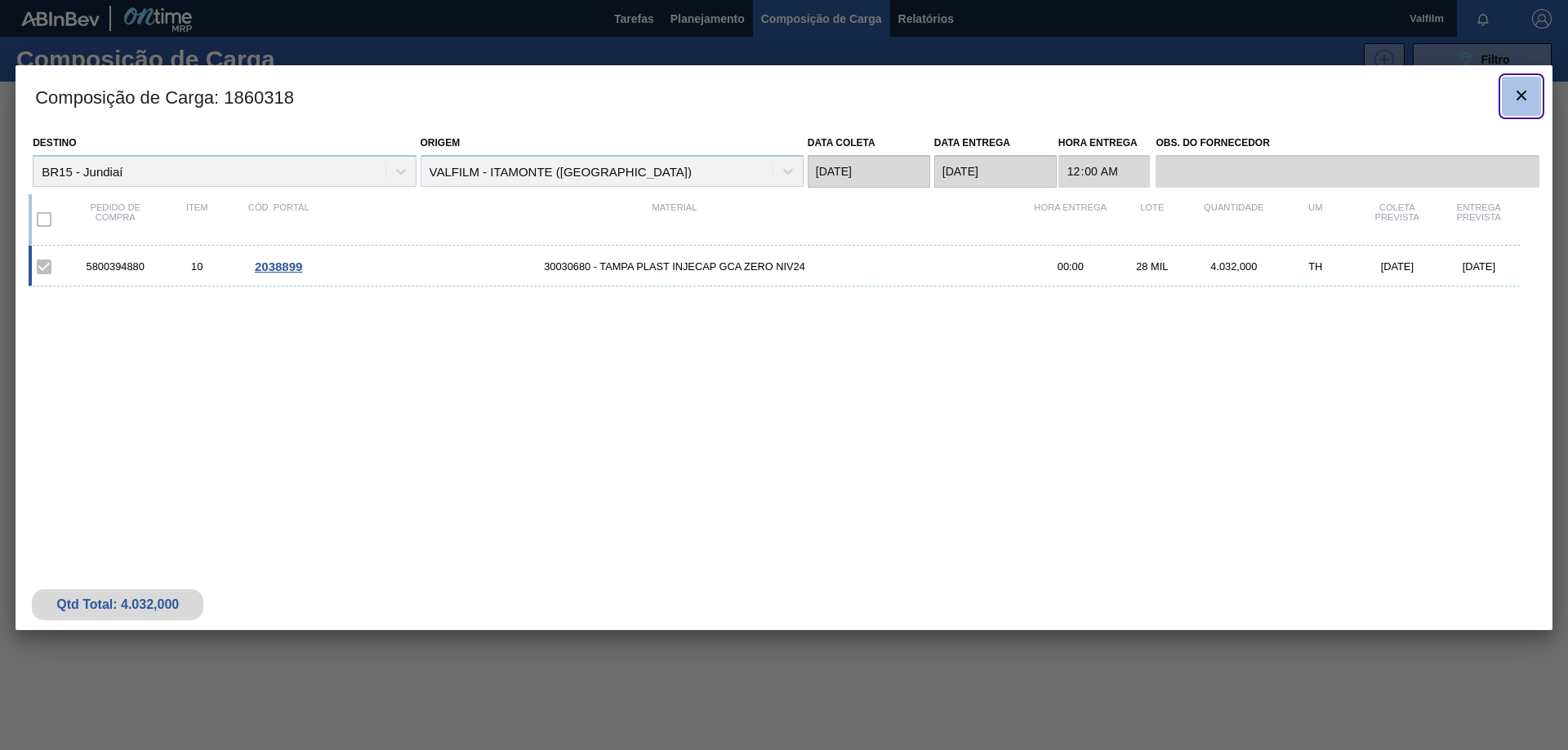
click at [1534, 89] on button "botão de ícone" at bounding box center [1521, 97] width 40 height 40
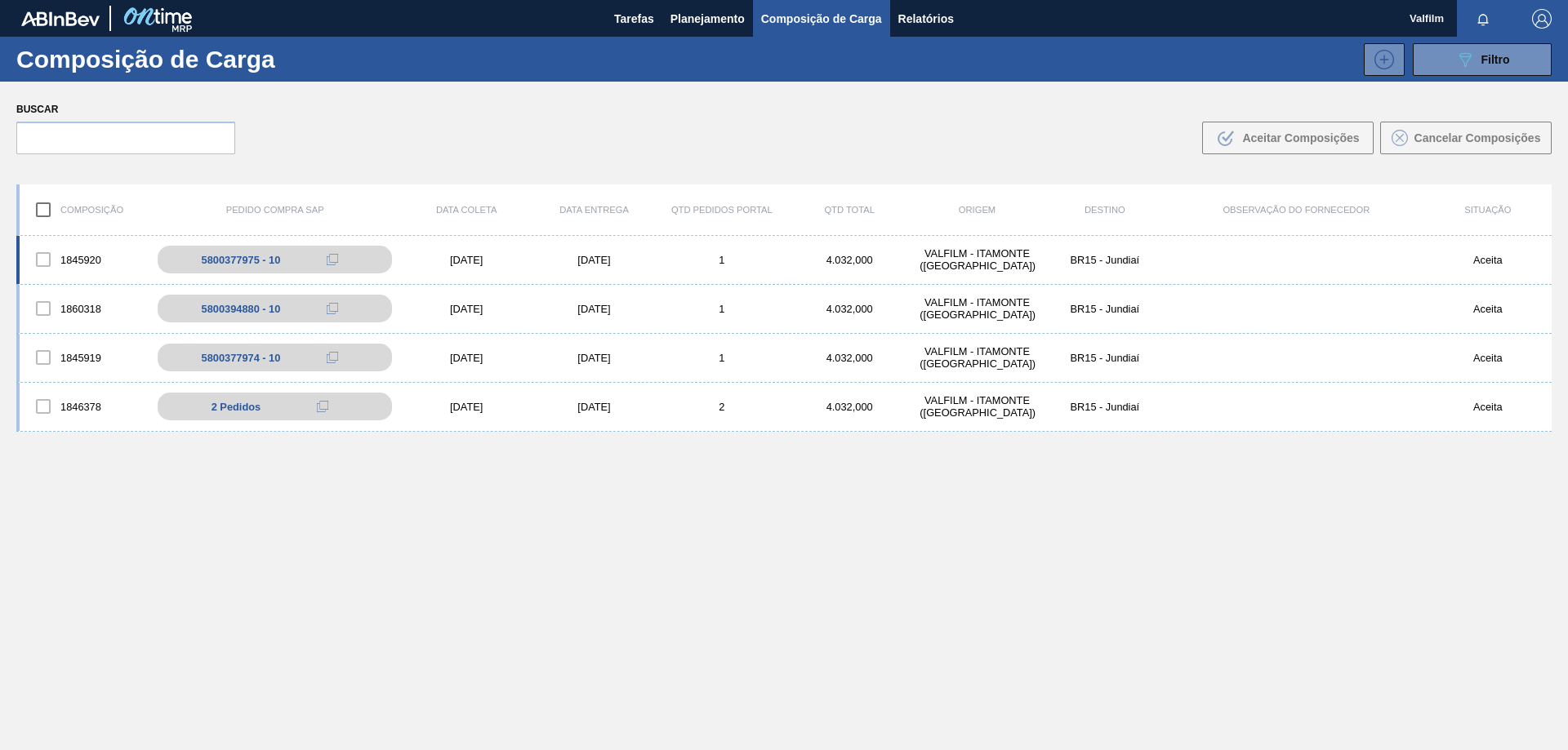
click at [594, 257] on div "[DATE]" at bounding box center [593, 260] width 127 height 12
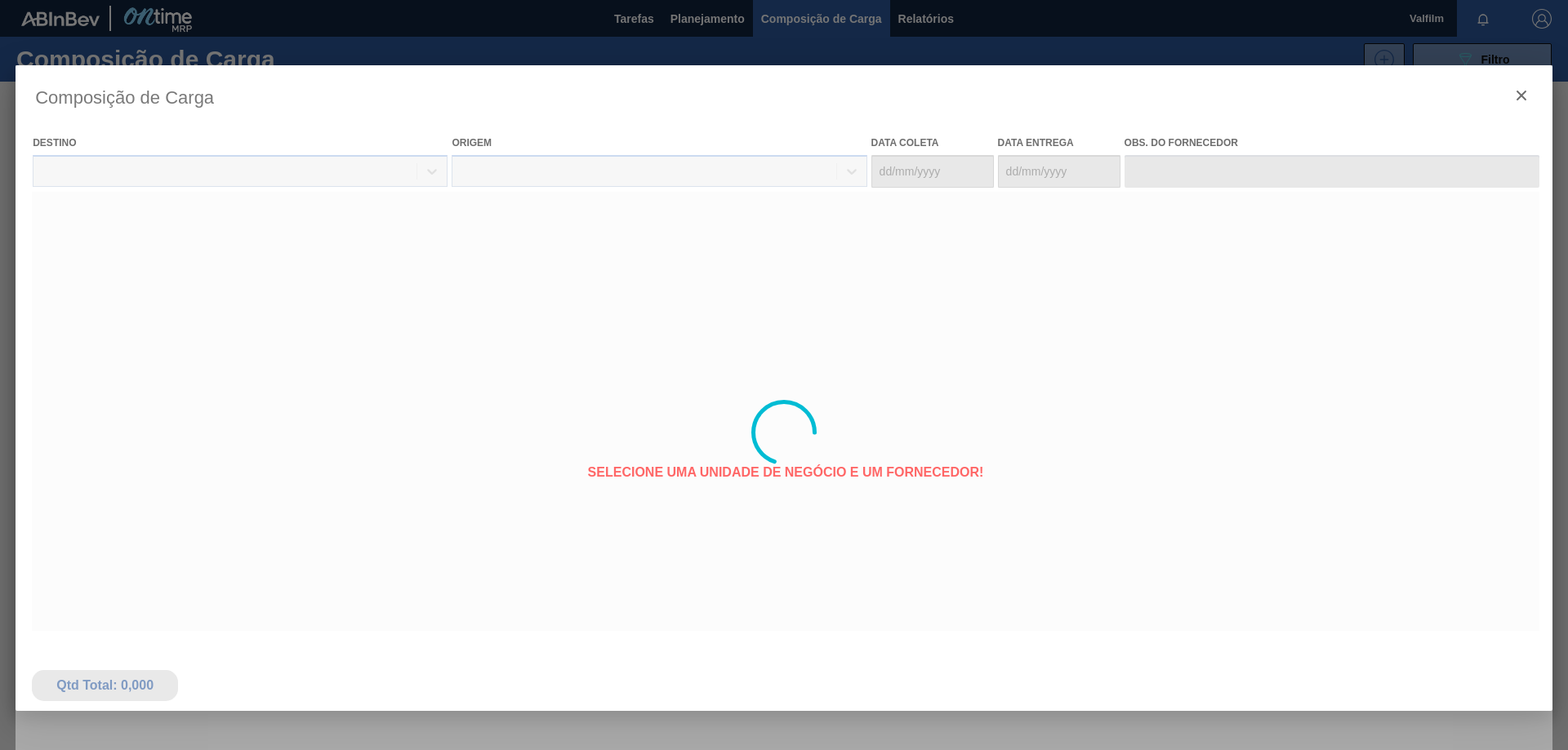
type coleta "[DATE]"
type Entrega "[DATE]"
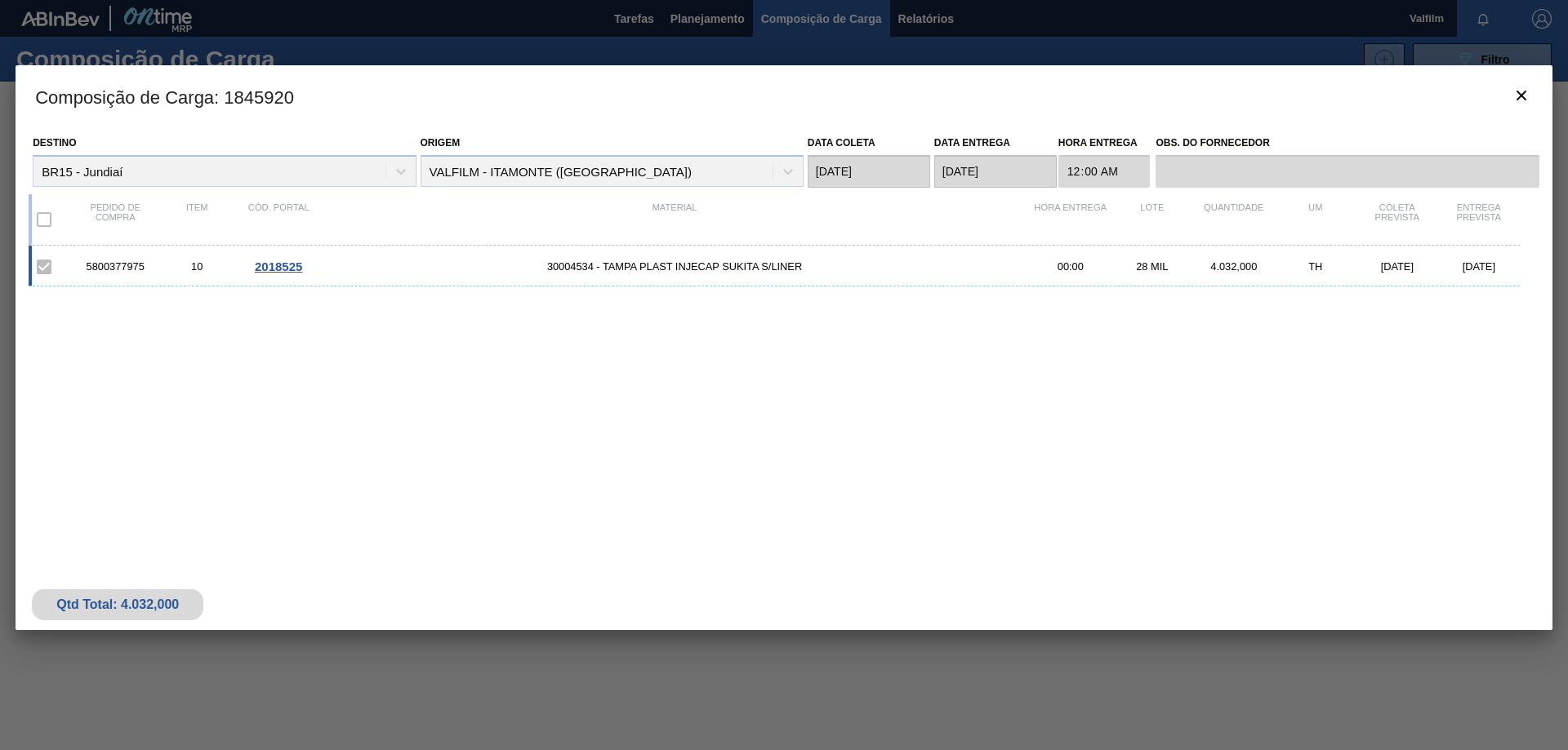
click at [280, 265] on span "2018525" at bounding box center [279, 266] width 47 height 14
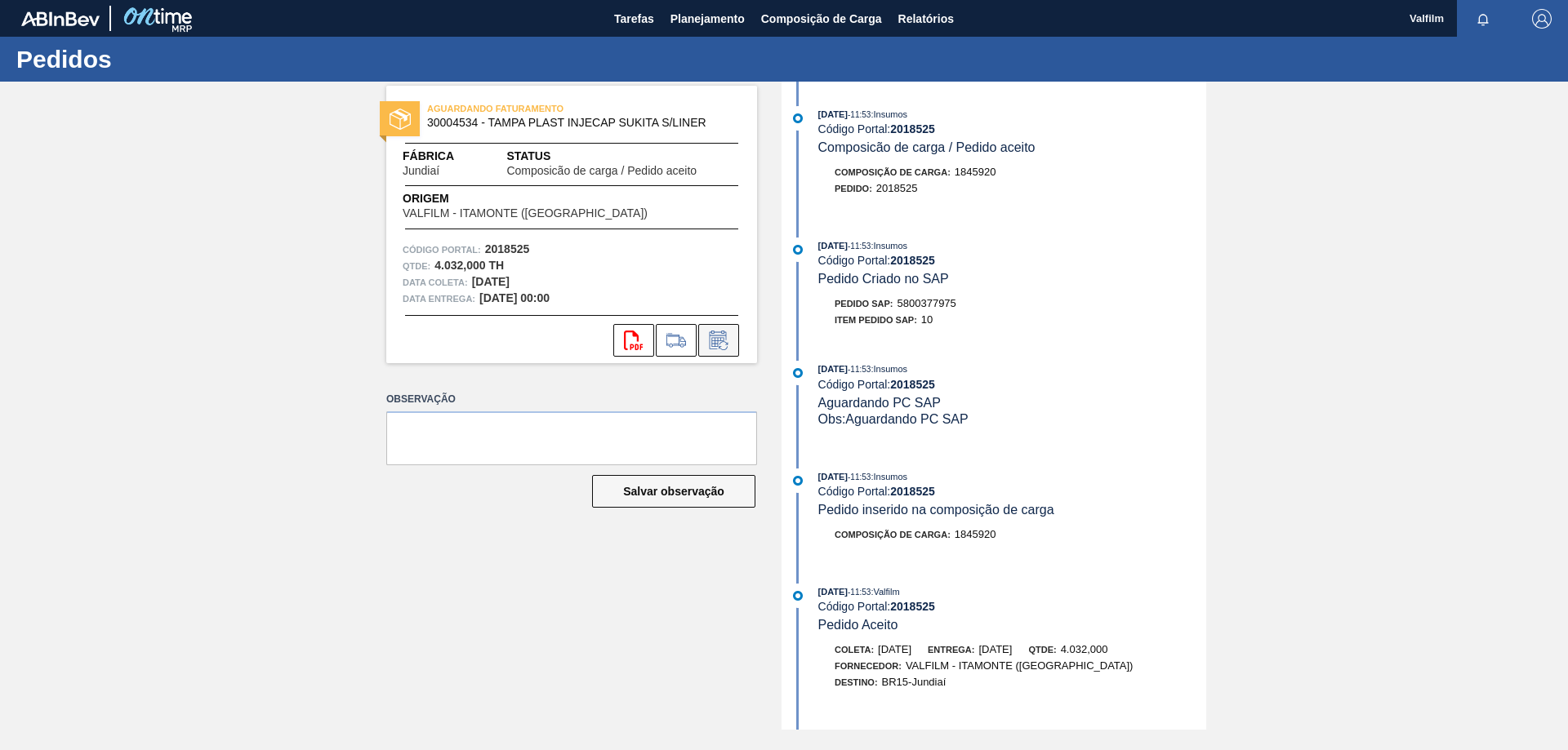
click at [719, 342] on icon at bounding box center [719, 340] width 26 height 20
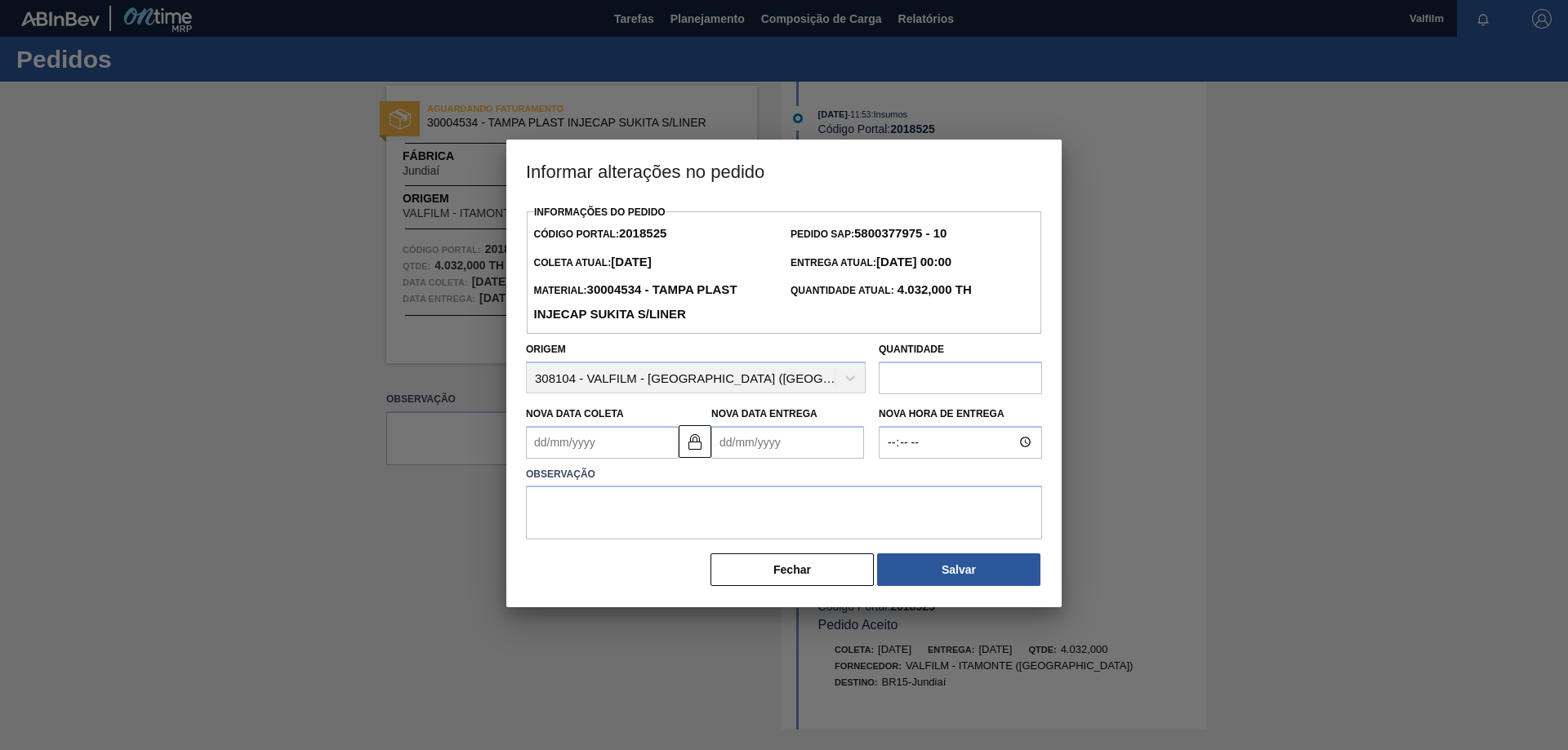
click at [629, 438] on Coleta2018525 "Nova Data Coleta" at bounding box center [602, 442] width 152 height 33
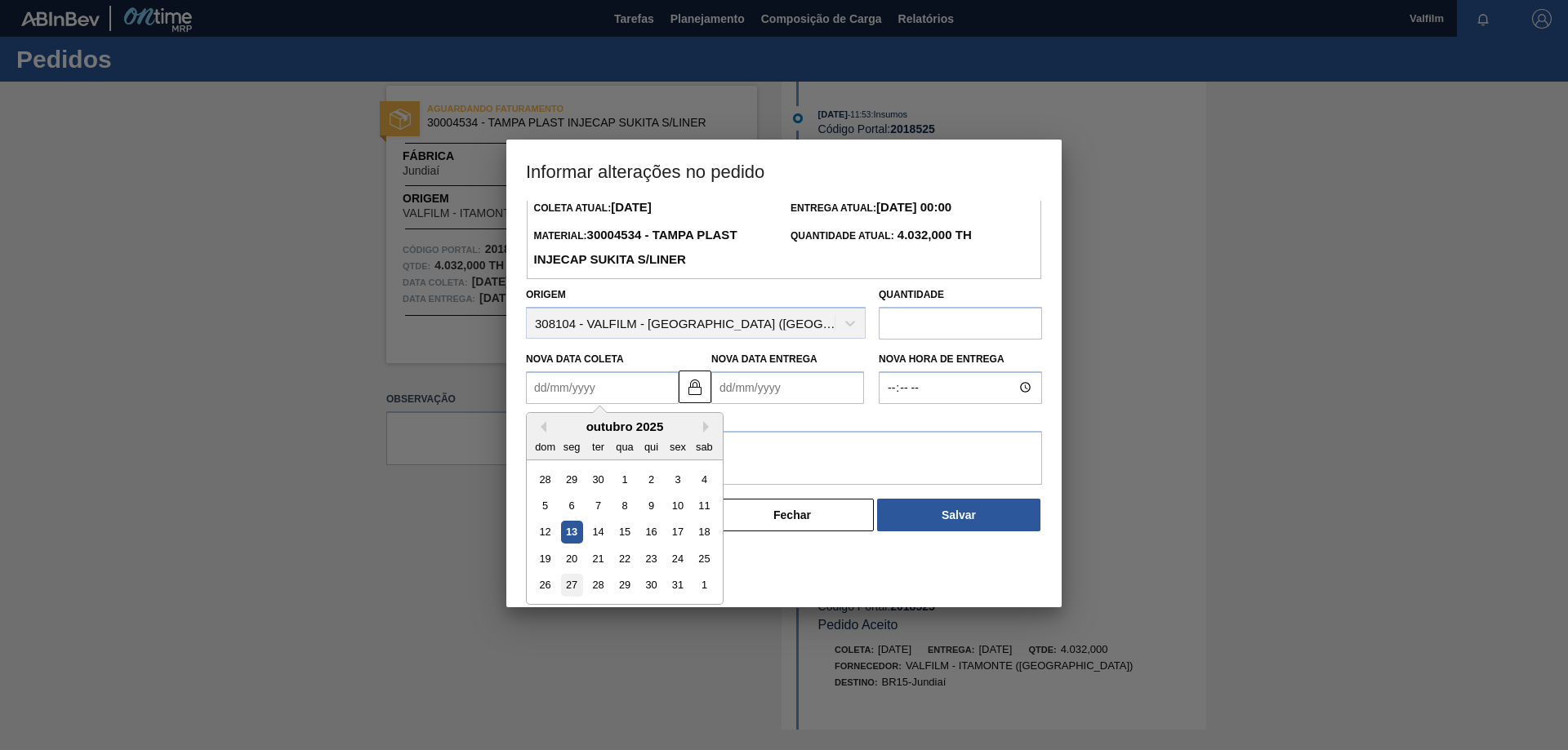
click at [575, 588] on div "27" at bounding box center [571, 584] width 22 height 22
type Coleta2018525 "[DATE]"
type Entrega2018525 "[DATE]"
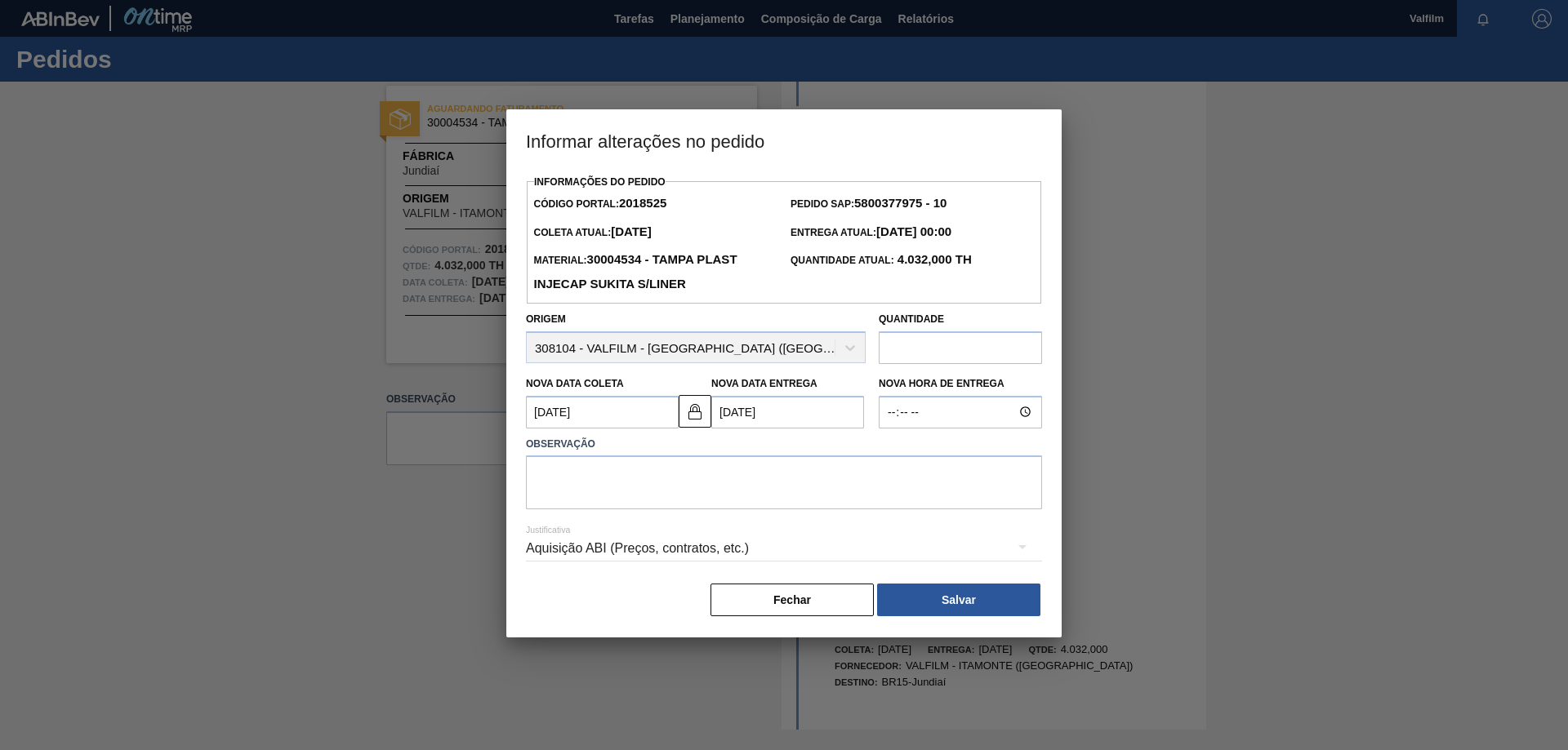
scroll to position [0, 0]
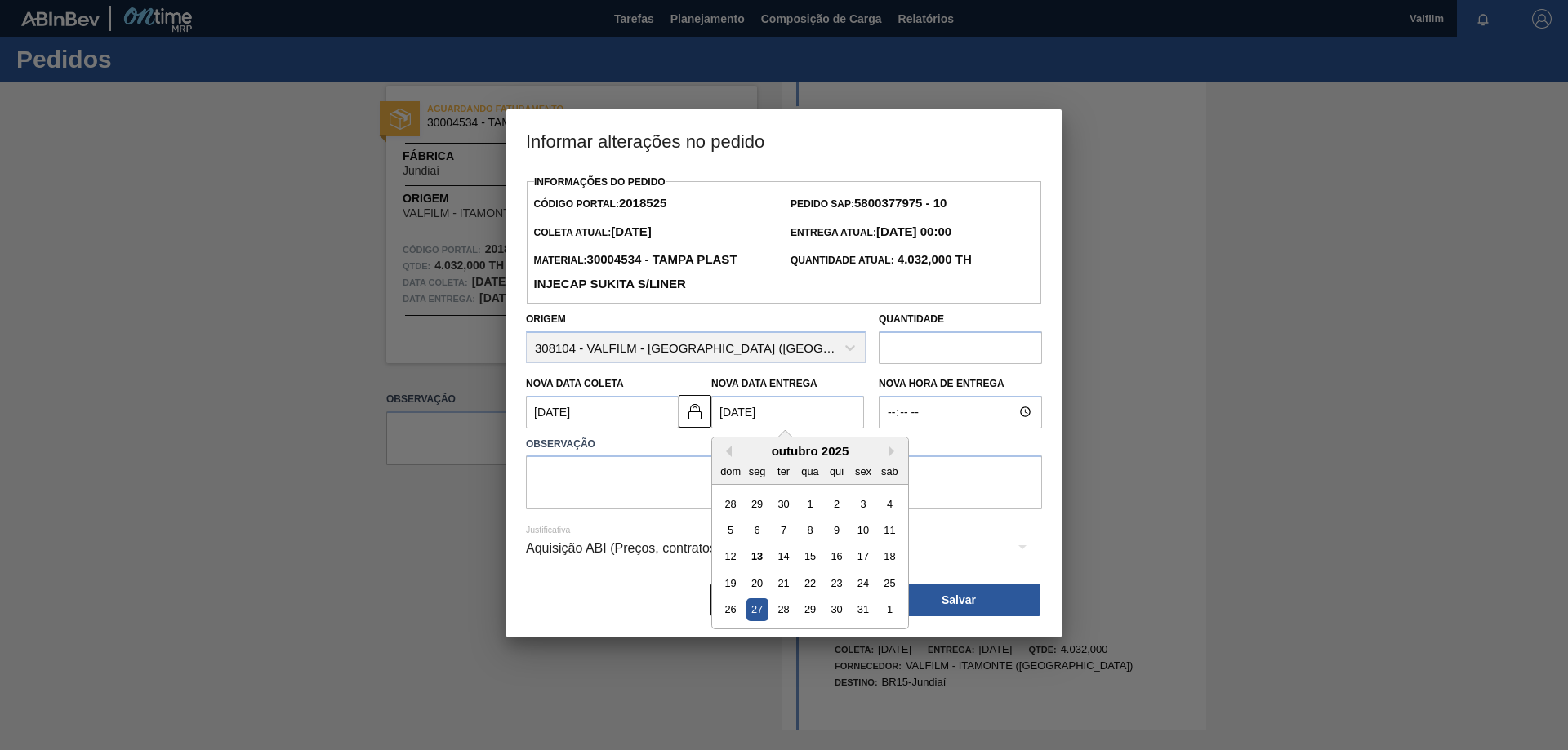
click at [752, 404] on Entrega2018525 "[DATE]" at bounding box center [788, 412] width 152 height 33
click at [781, 613] on div "28" at bounding box center [783, 609] width 22 height 22
type Coleta2018525 "[DATE]"
type Entrega2018525 "[DATE]"
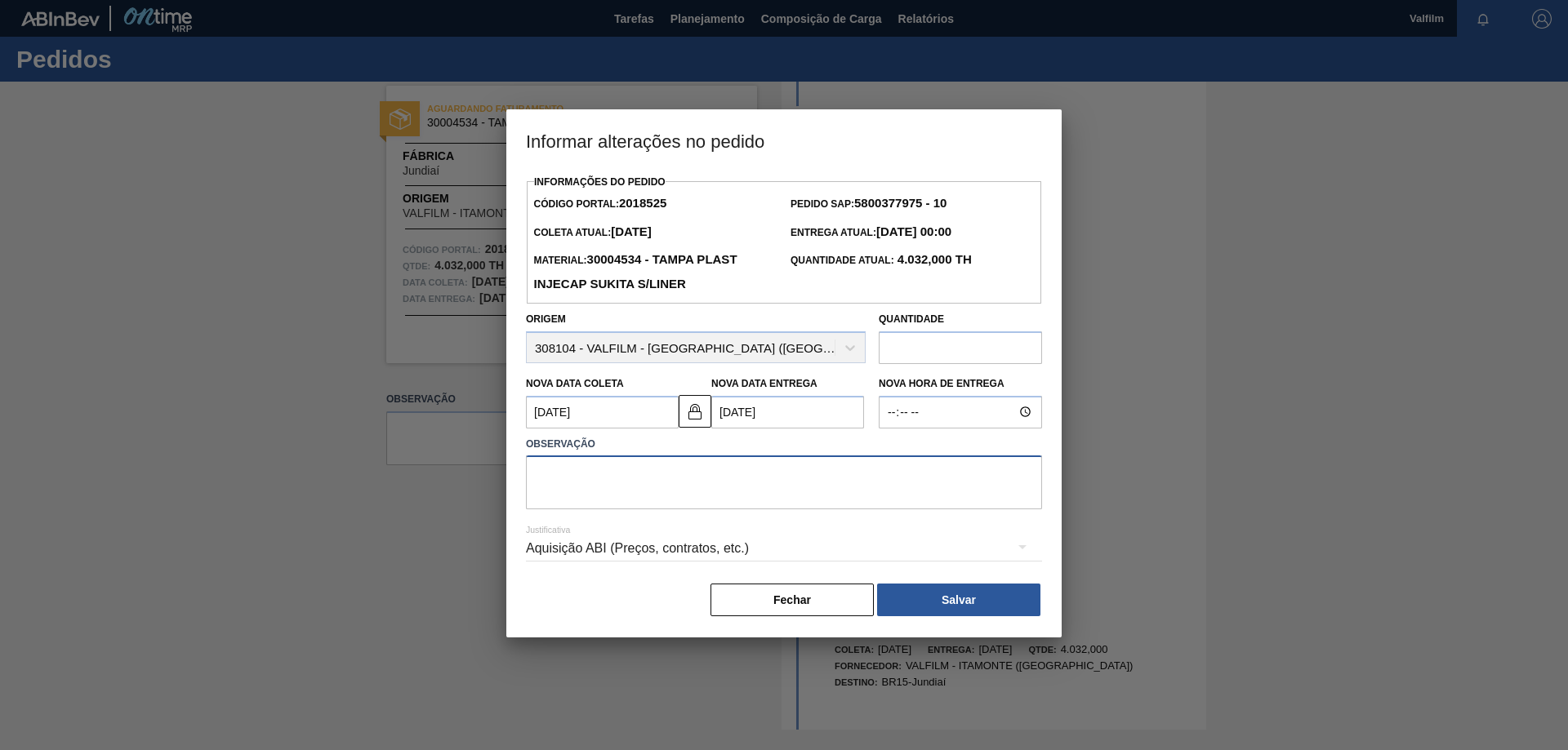
click at [774, 477] on textarea at bounding box center [784, 482] width 516 height 54
type textarea "Ajuste de data para melhora do fluxo logístico."
click at [699, 422] on img at bounding box center [695, 411] width 20 height 20
click at [639, 417] on Coleta2018525 "[DATE]" at bounding box center [602, 412] width 152 height 33
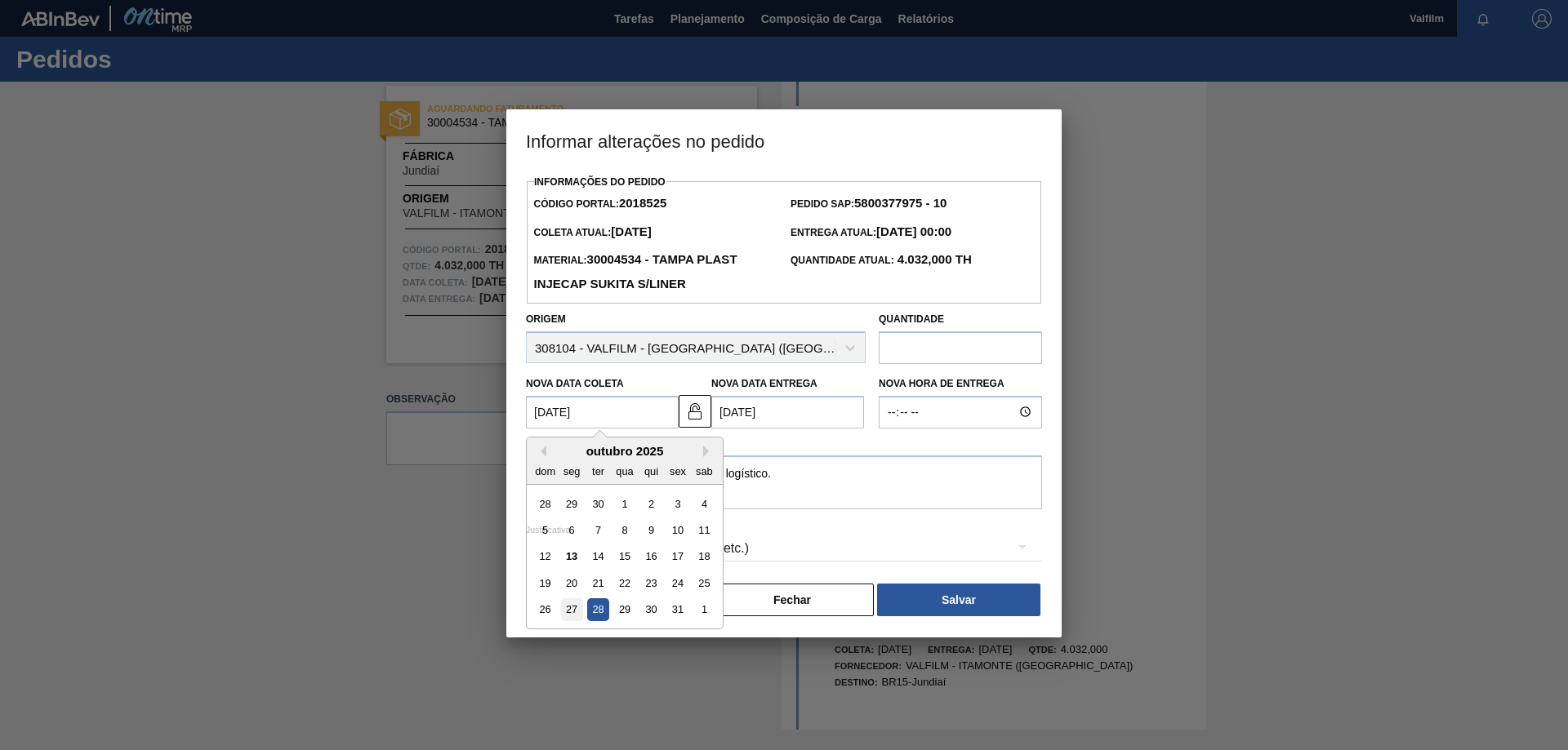
click at [576, 610] on div "27" at bounding box center [571, 609] width 22 height 22
type Coleta2018525 "[DATE]"
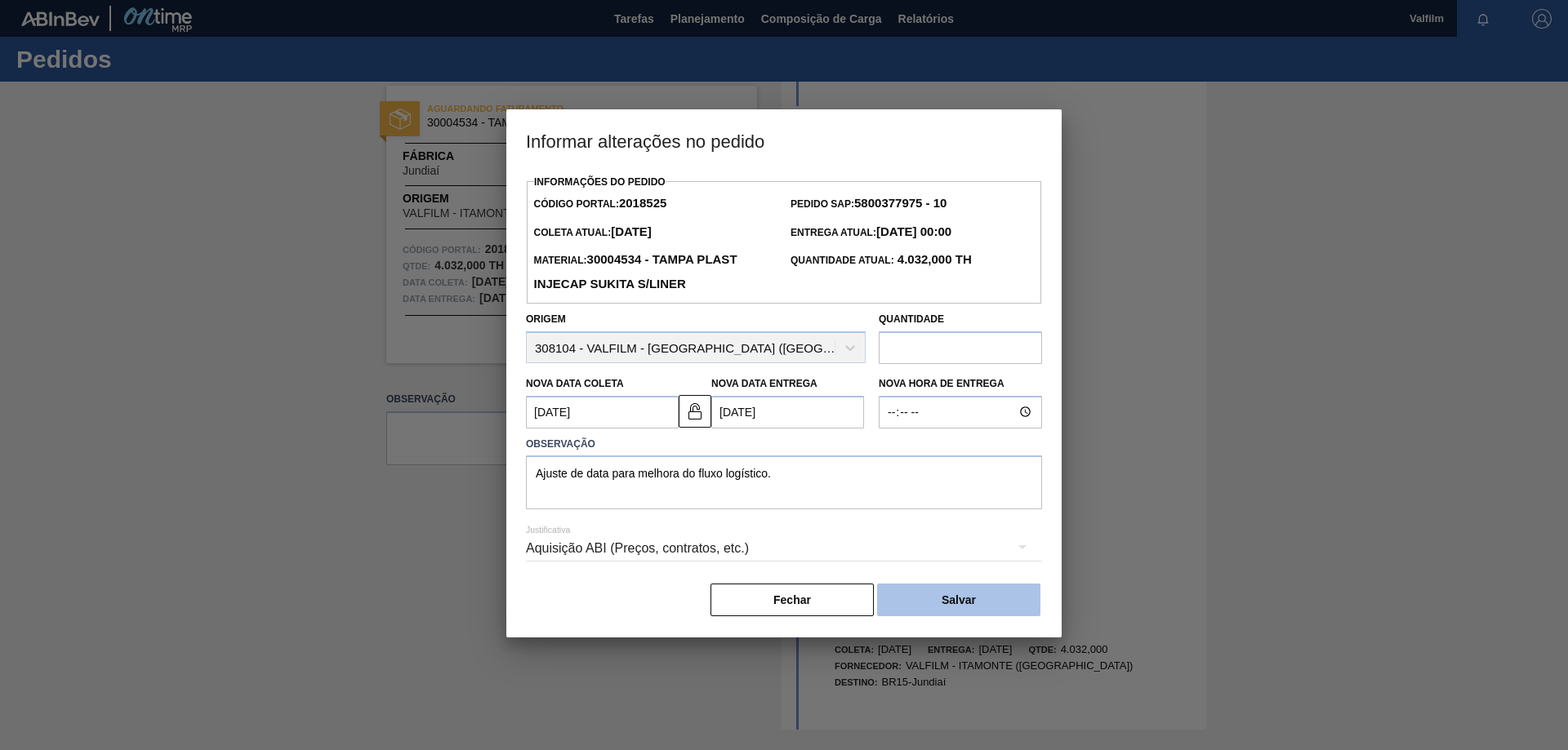
click at [1000, 599] on button "Salvar" at bounding box center [959, 599] width 164 height 33
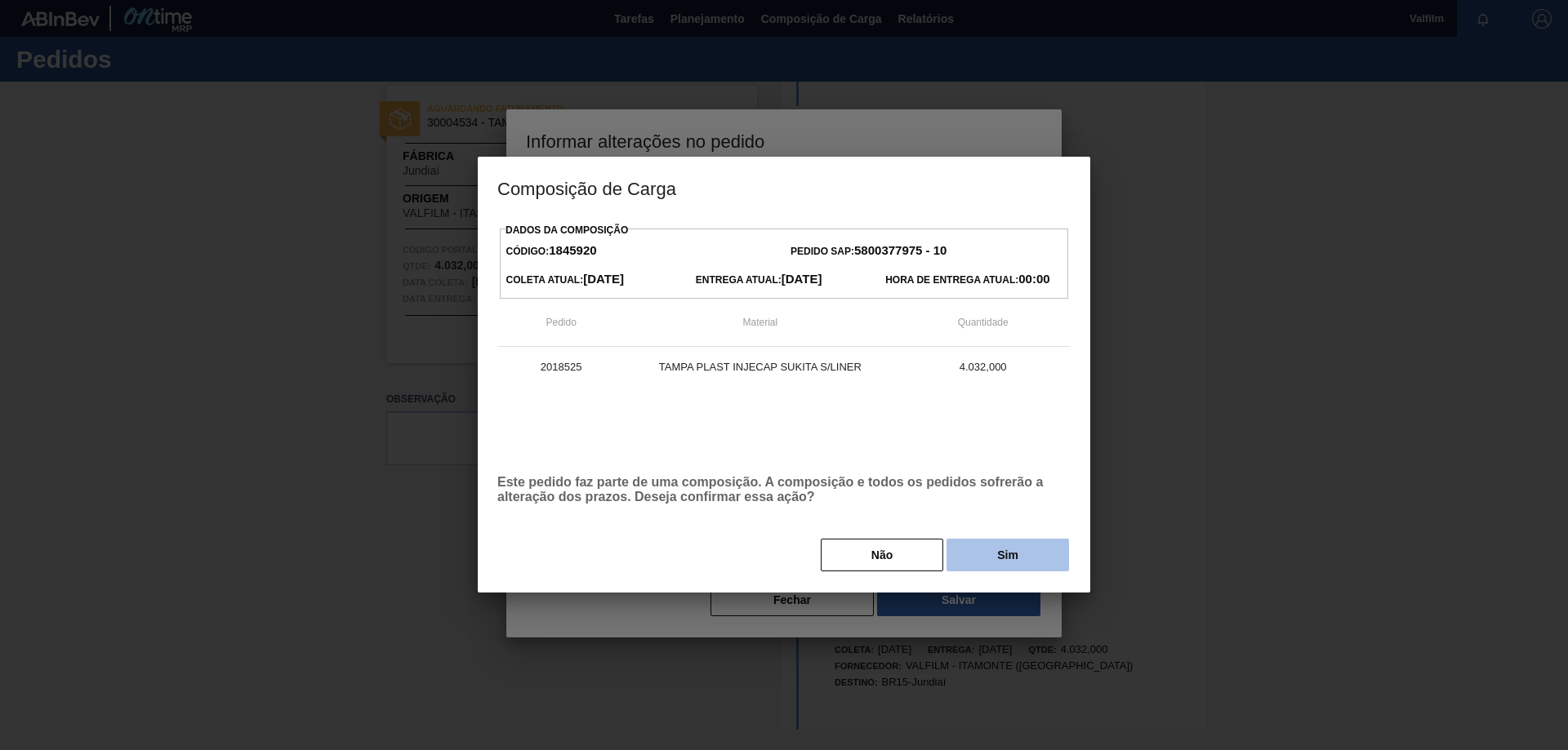
click at [1025, 558] on button "Sim" at bounding box center [1007, 555] width 122 height 33
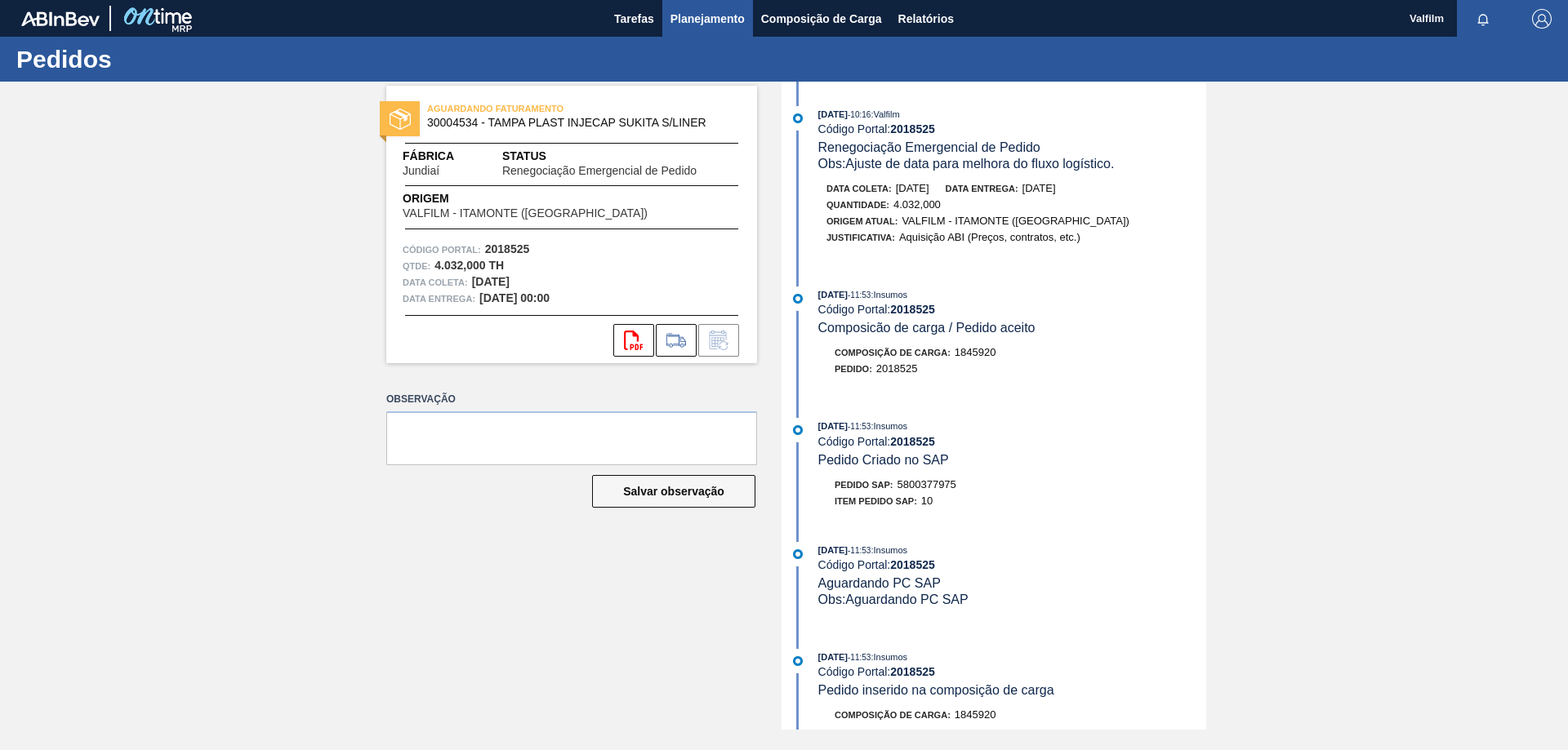
click at [703, 23] on span "Planejamento" at bounding box center [707, 19] width 74 height 20
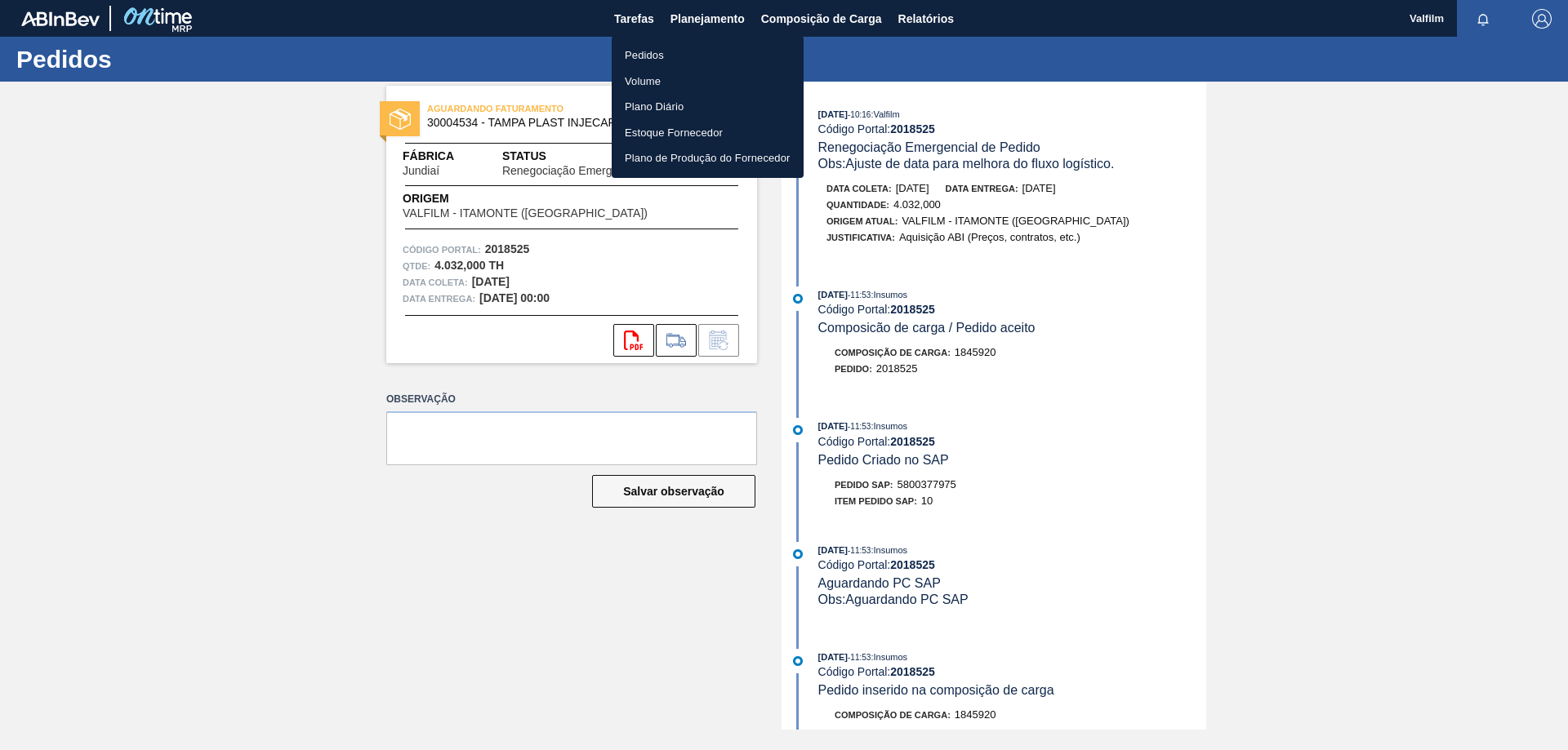
click at [818, 11] on div at bounding box center [784, 375] width 1568 height 750
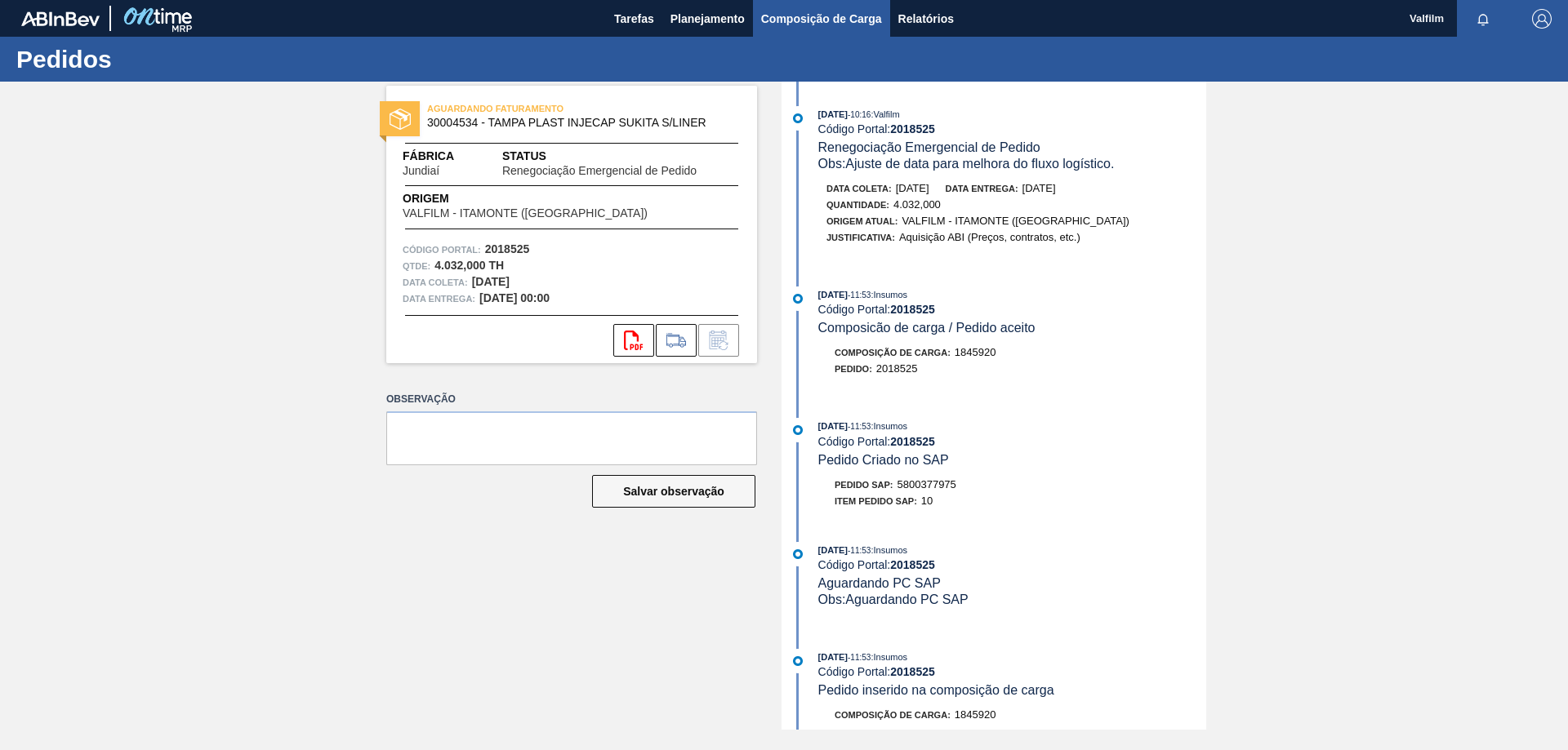
click at [819, 18] on span "Composição de Carga" at bounding box center [822, 19] width 120 height 20
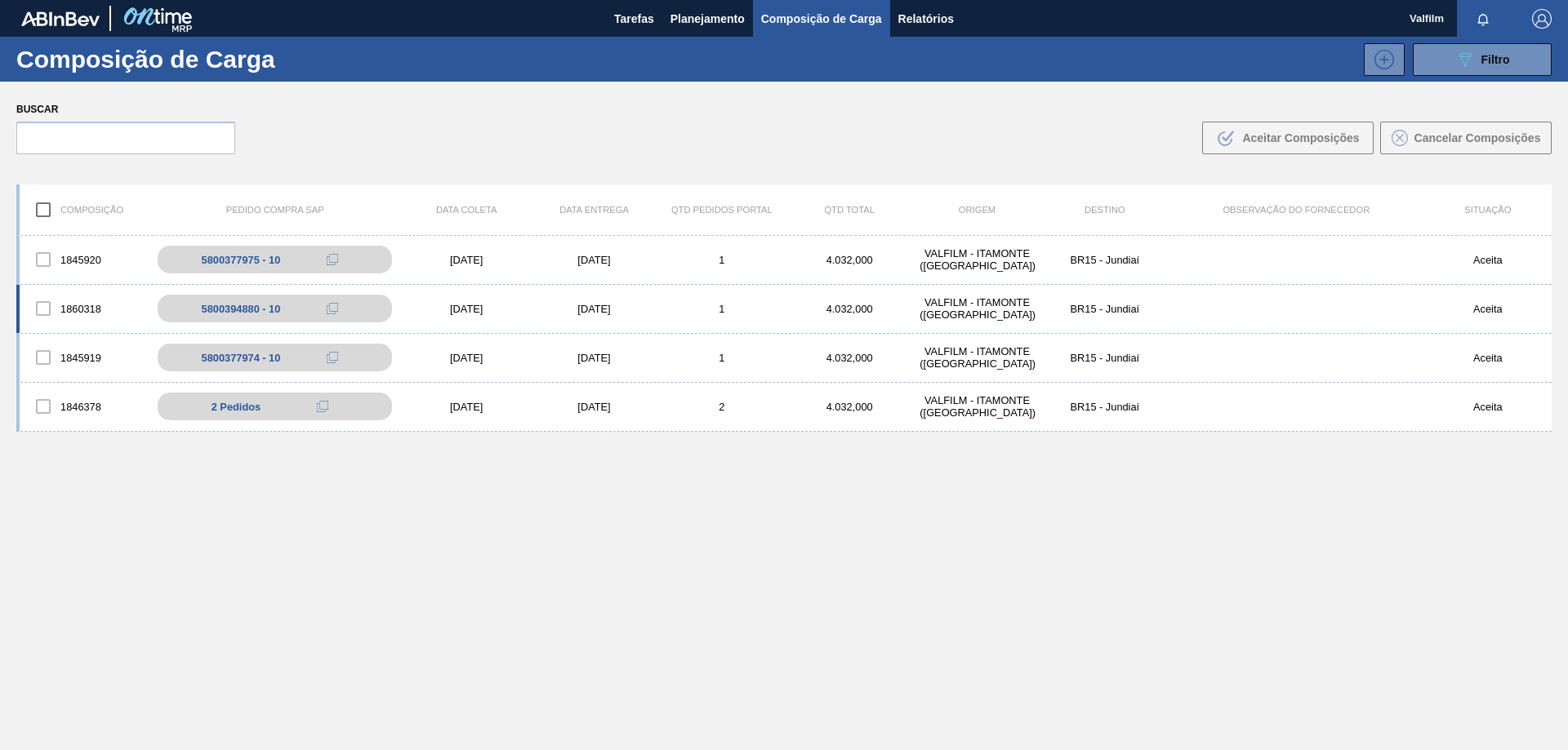
click at [581, 311] on div "[DATE]" at bounding box center [593, 309] width 127 height 12
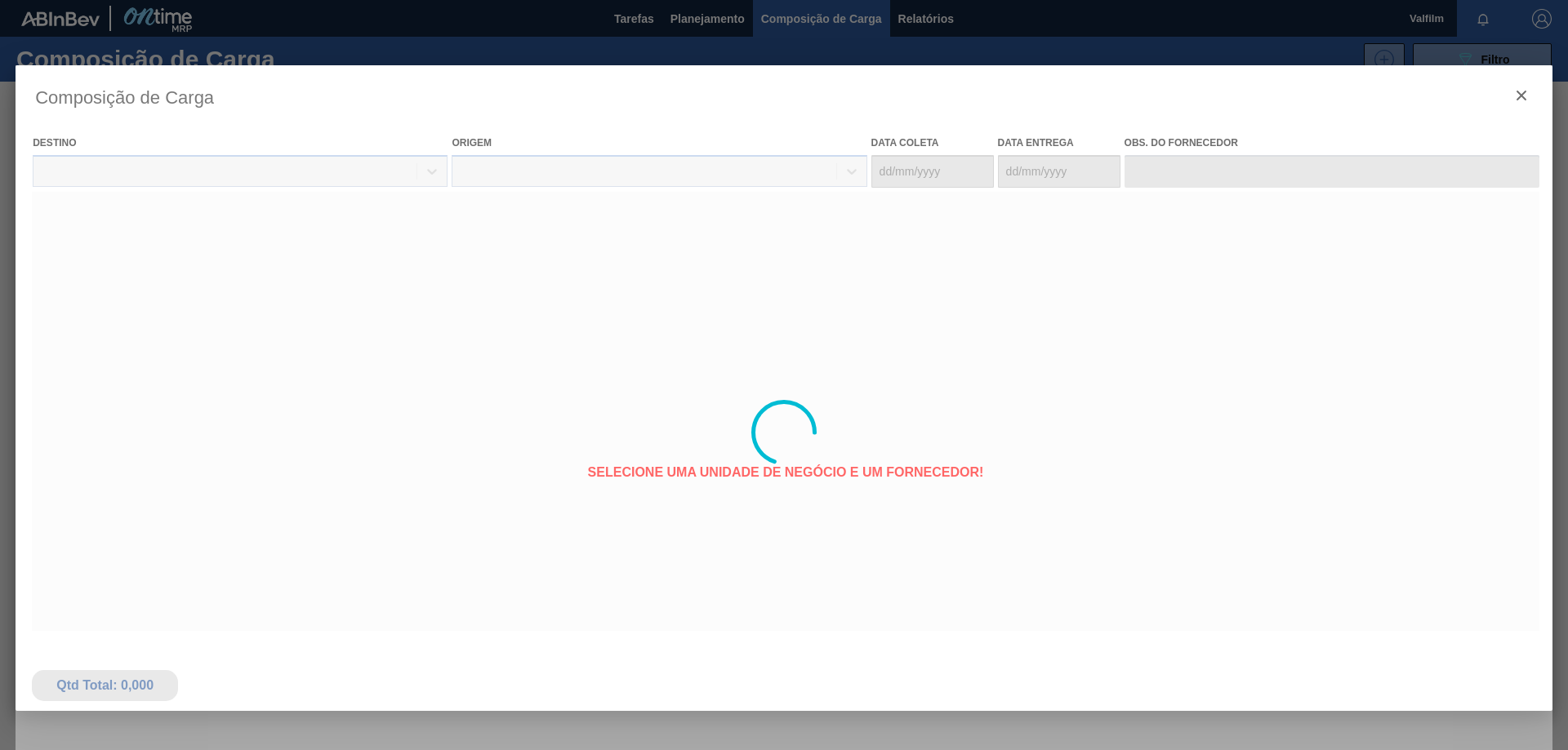
type coleta "[DATE]"
type Entrega "[DATE]"
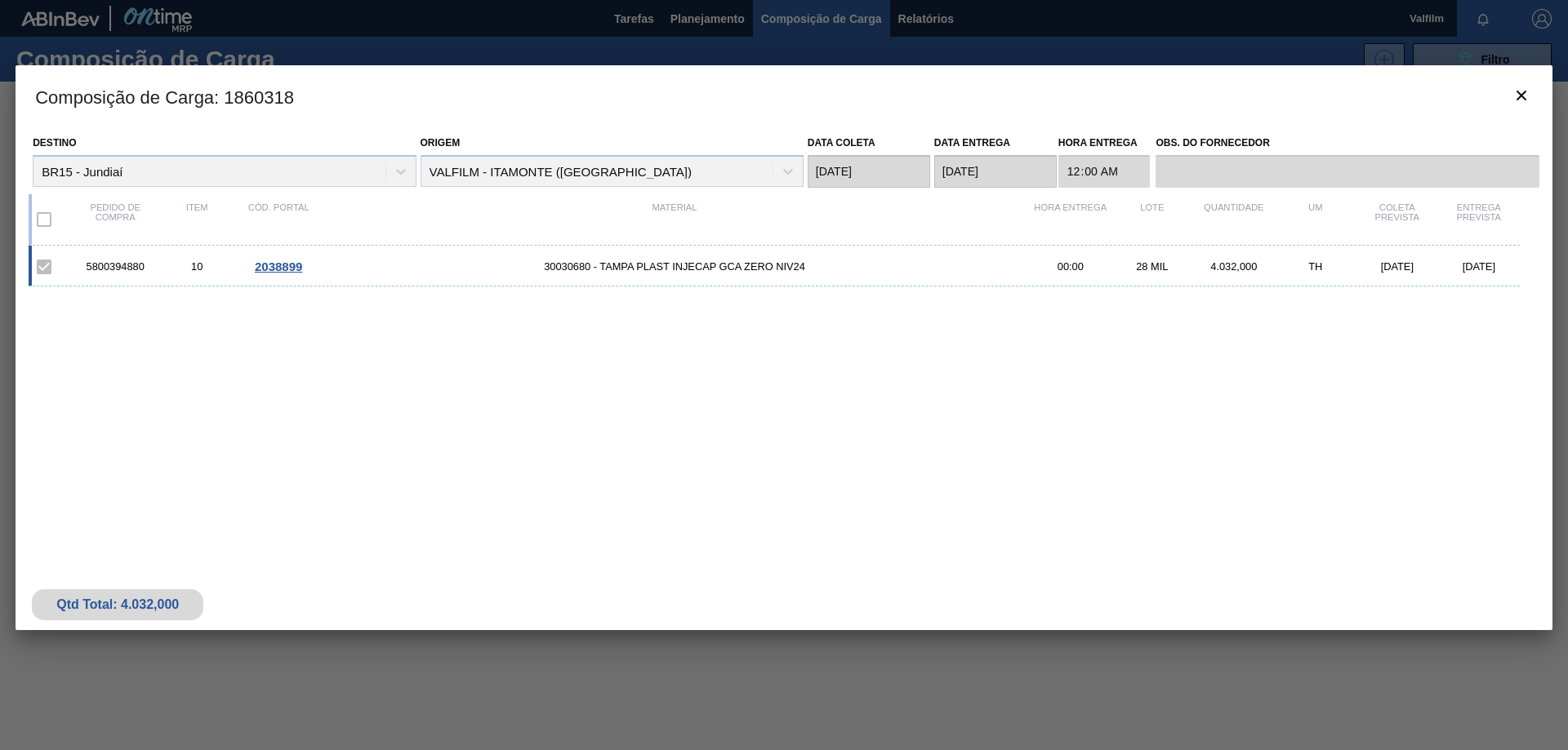
click at [289, 263] on span "2038899" at bounding box center [279, 266] width 47 height 14
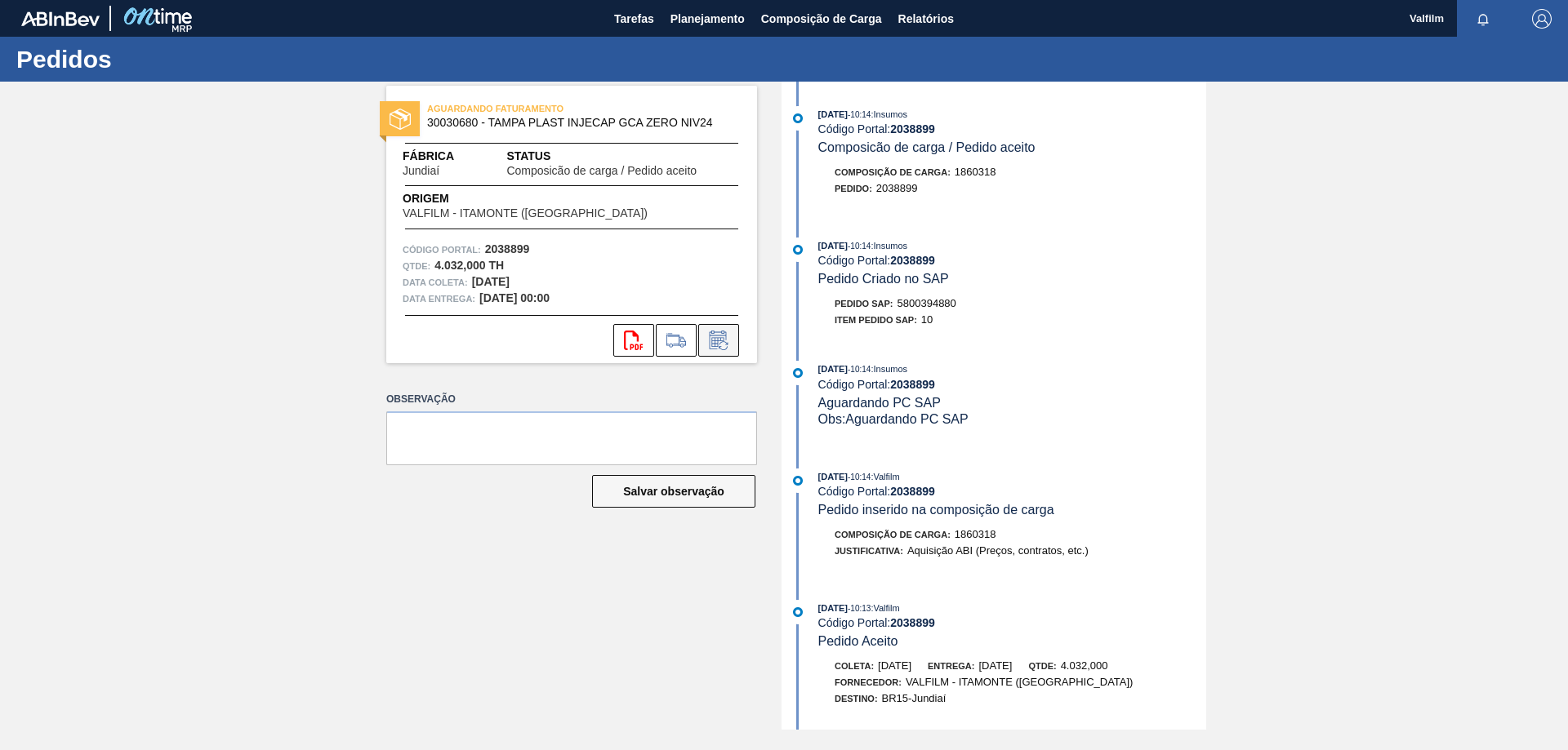
click at [711, 342] on icon at bounding box center [719, 340] width 26 height 20
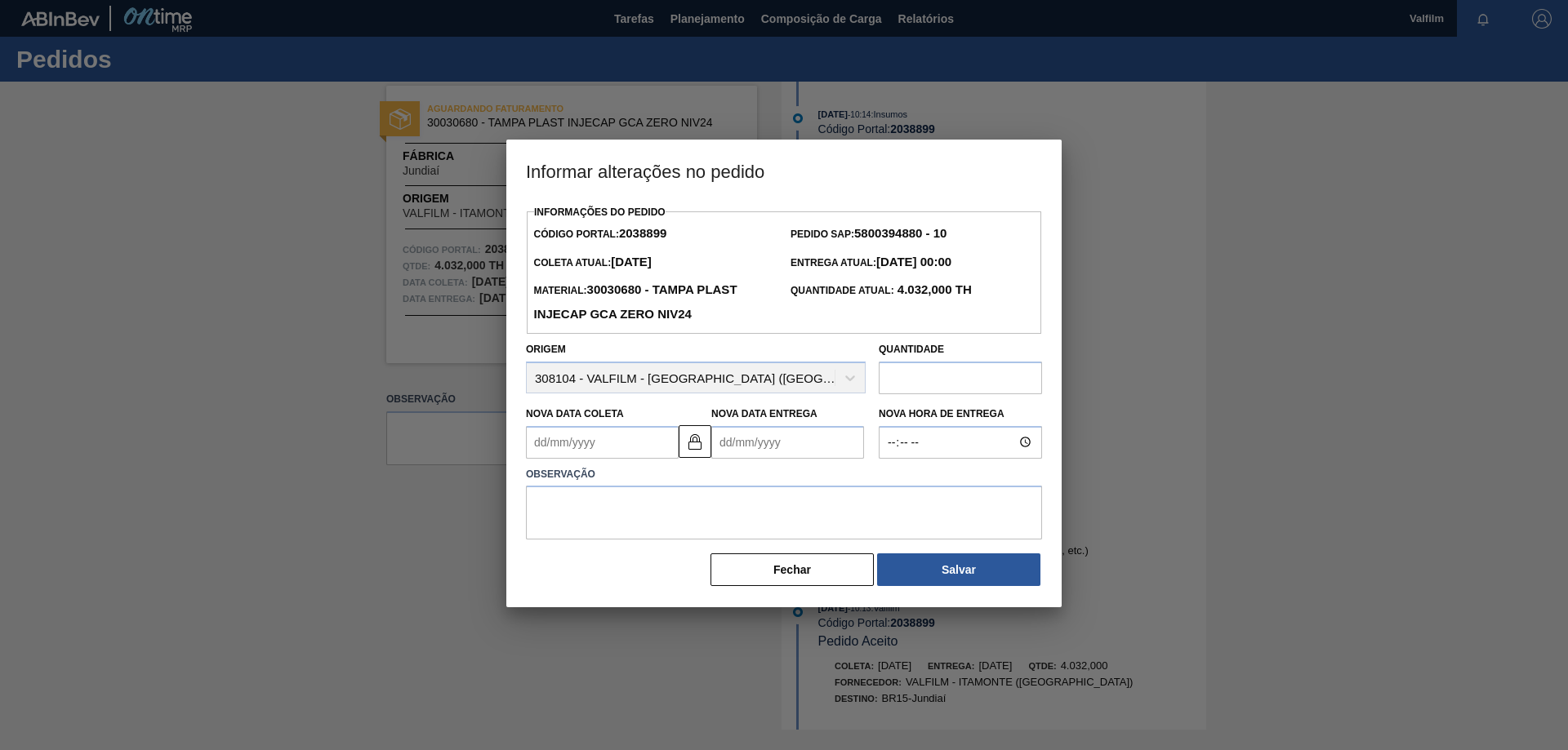
click at [595, 440] on Coleta2038899 "Nova Data Coleta" at bounding box center [602, 442] width 152 height 33
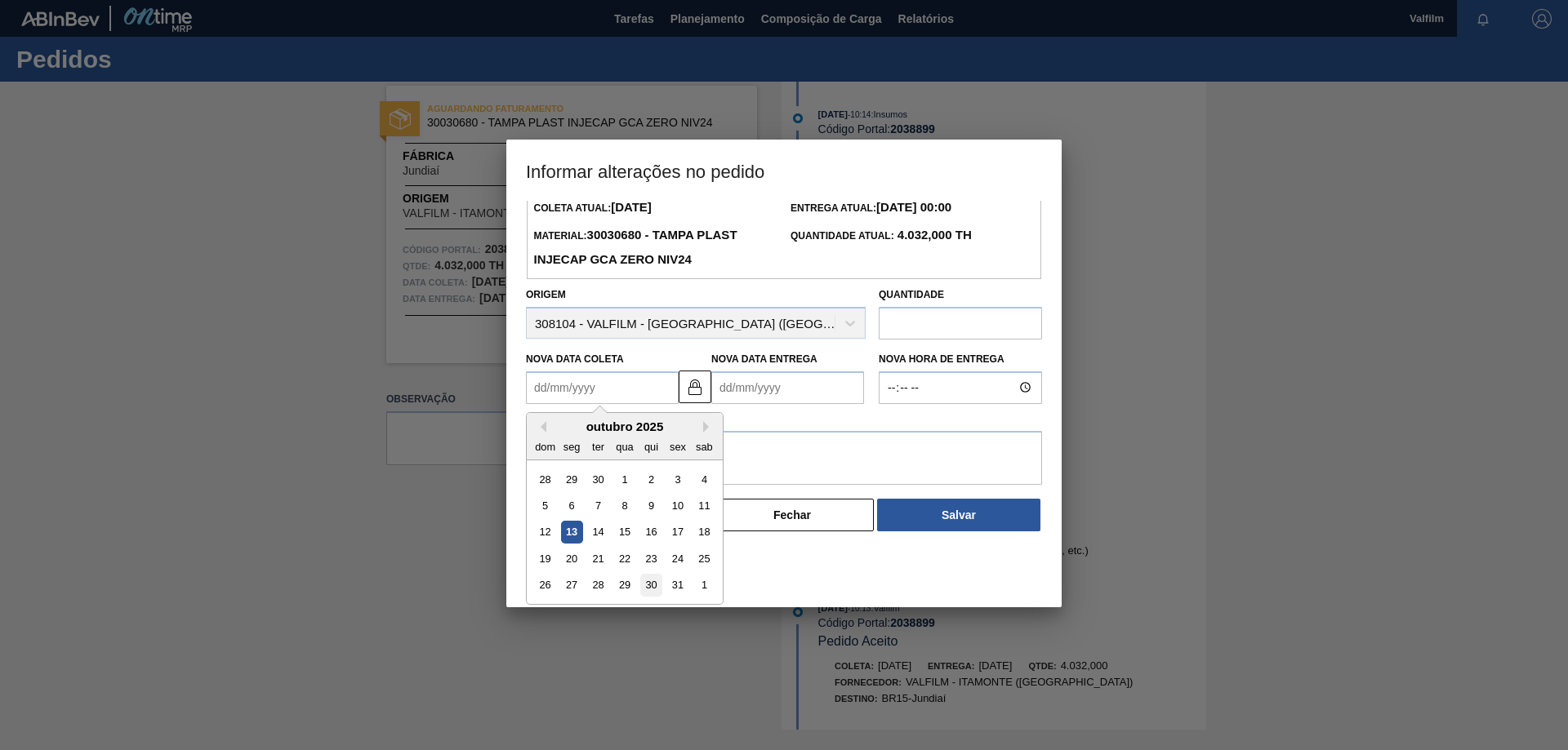
click at [650, 583] on div "30" at bounding box center [650, 584] width 22 height 22
type Coleta2038899 "[DATE]"
type Entrega2038899 "[DATE]"
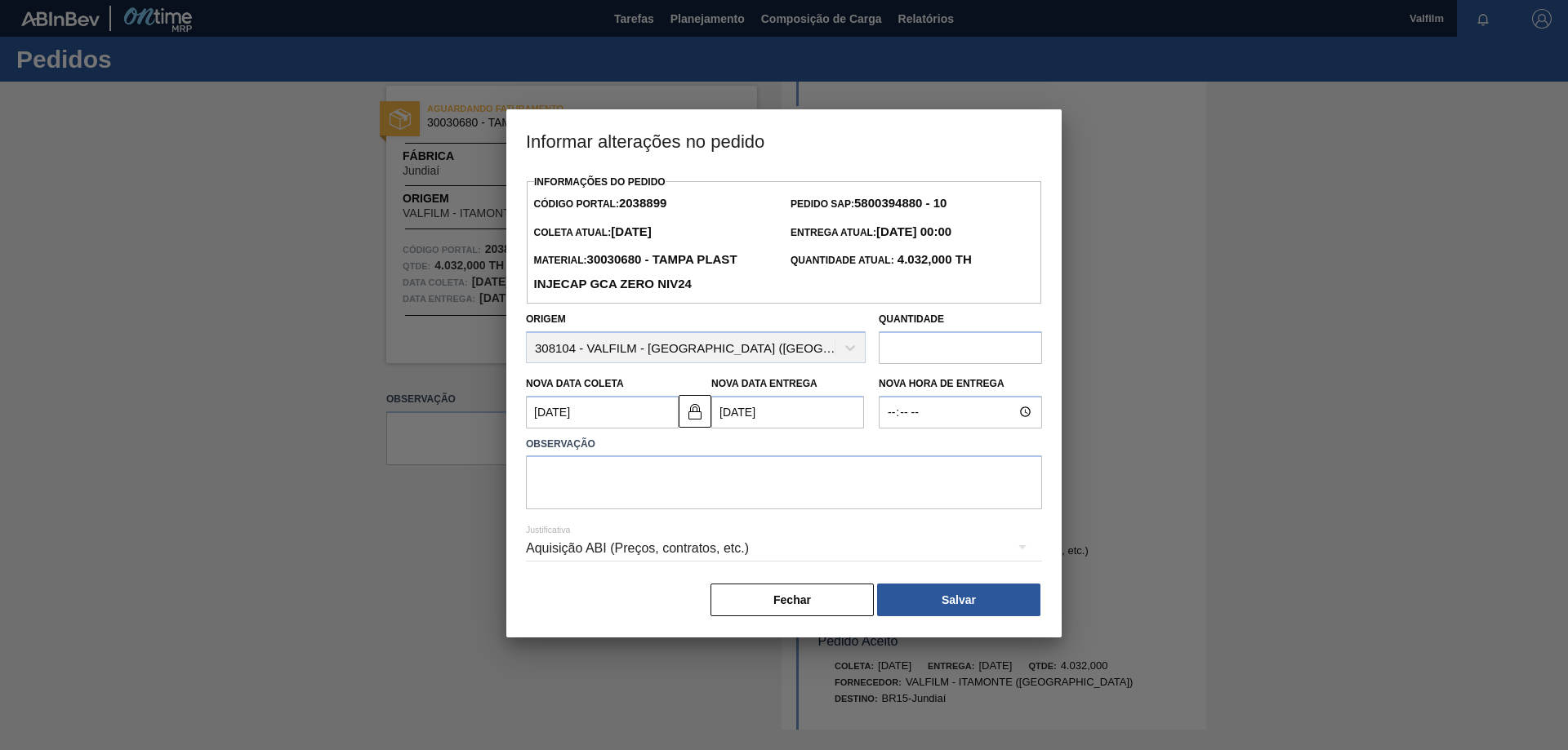
scroll to position [0, 0]
click at [599, 414] on Coleta2038899 "[DATE]" at bounding box center [602, 412] width 152 height 33
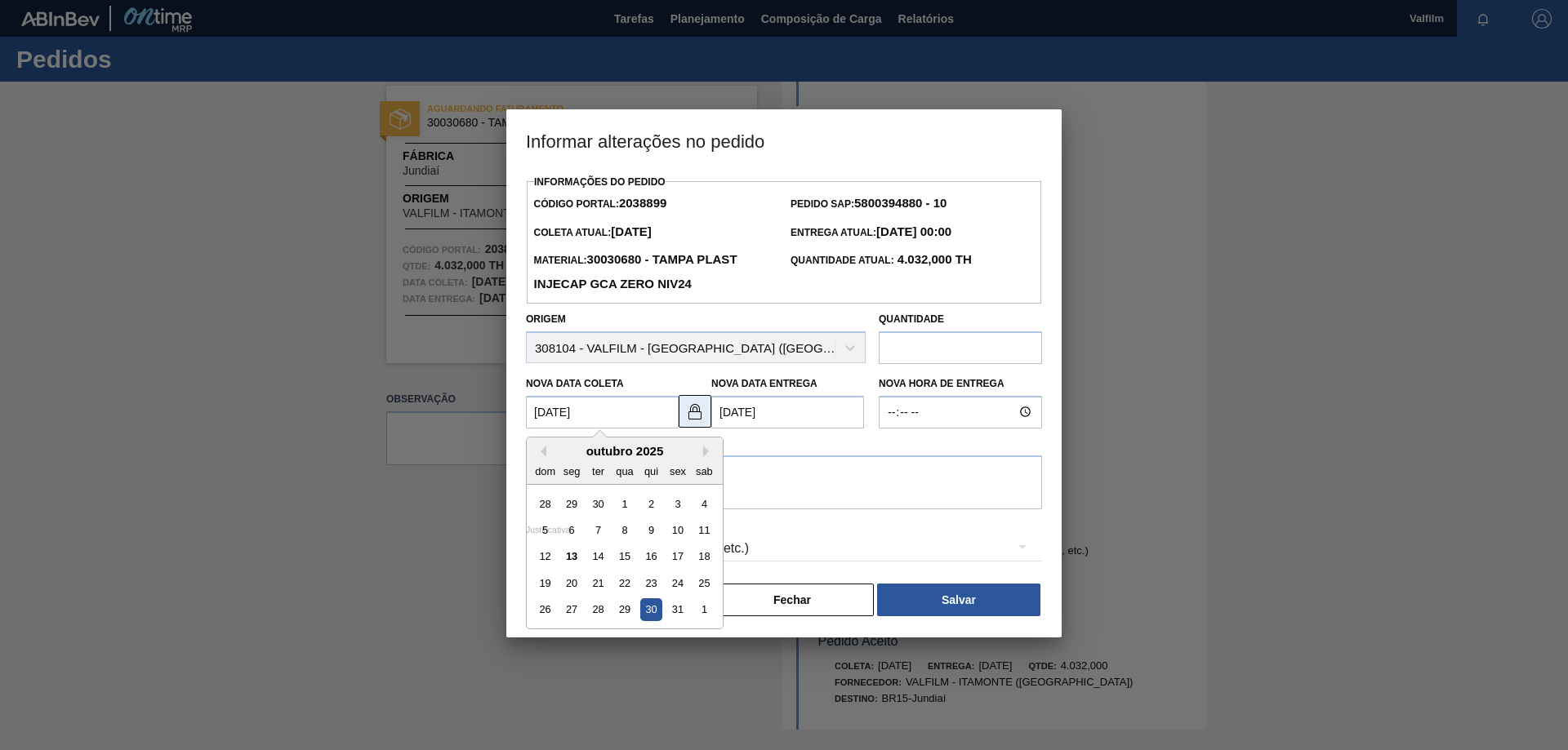
click at [708, 416] on button at bounding box center [695, 411] width 33 height 33
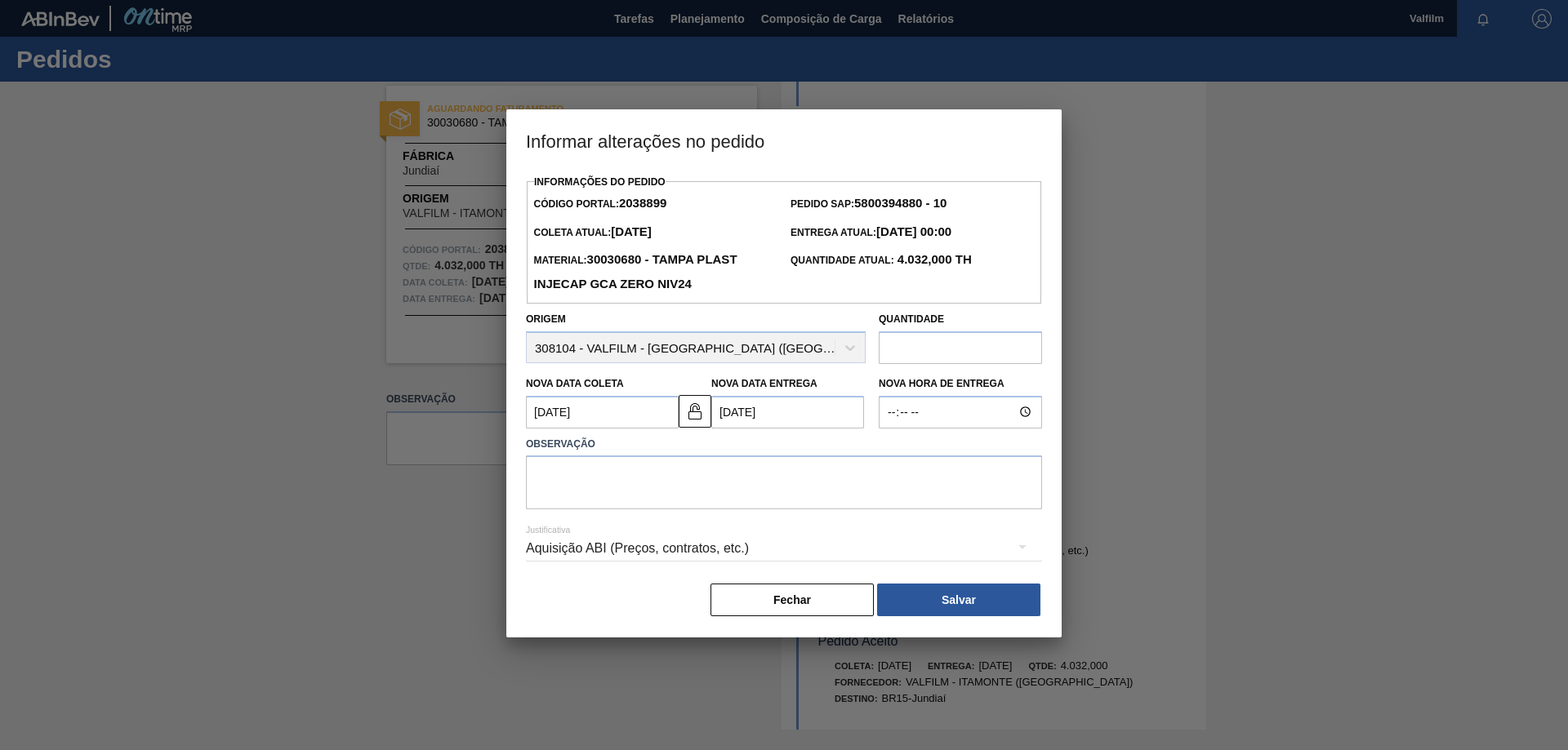
click at [591, 435] on div "Observação" at bounding box center [784, 469] width 529 height 82
click at [588, 412] on Coleta2038899 "[DATE]" at bounding box center [602, 412] width 152 height 33
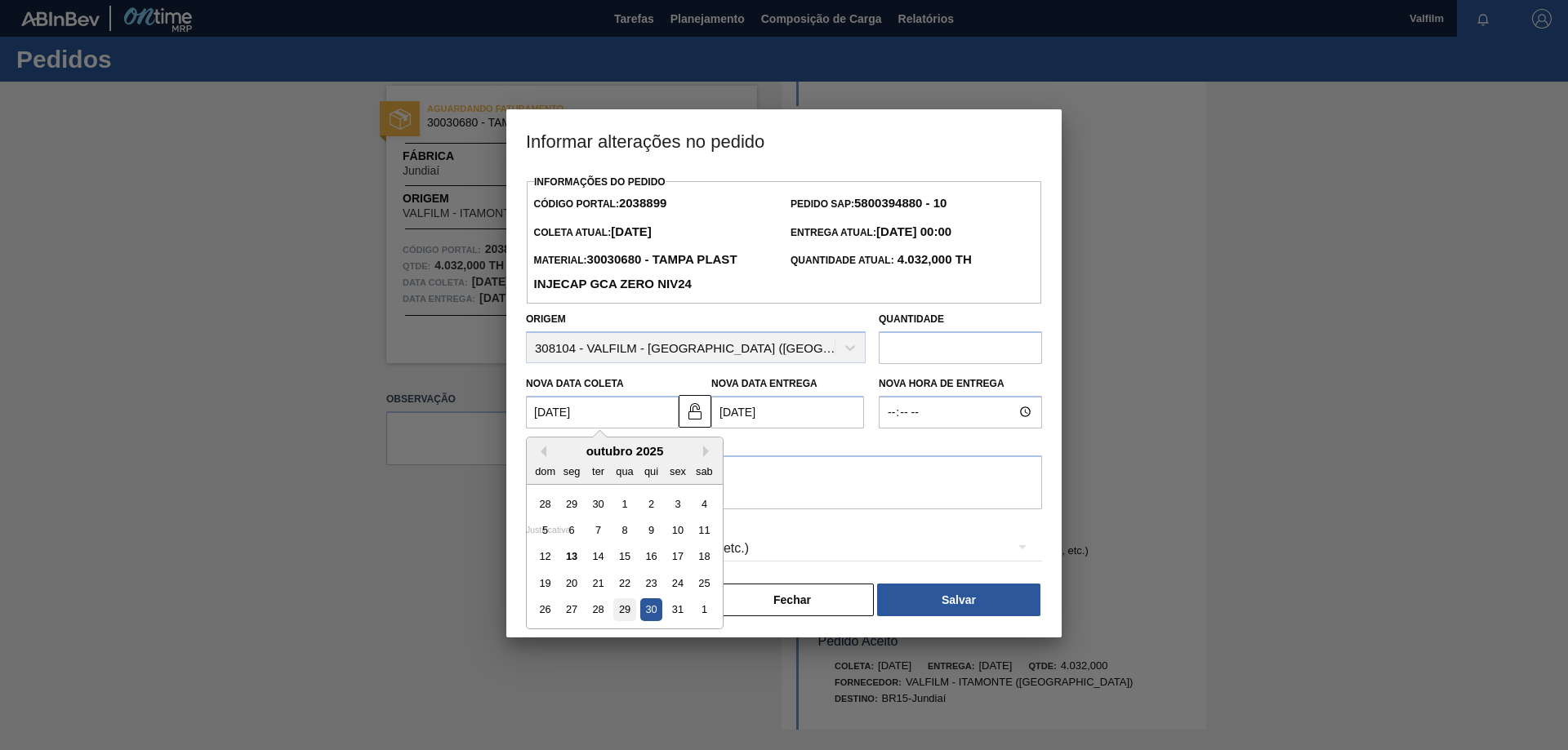
click at [631, 613] on div "29" at bounding box center [624, 609] width 22 height 22
type Coleta2038899 "[DATE]"
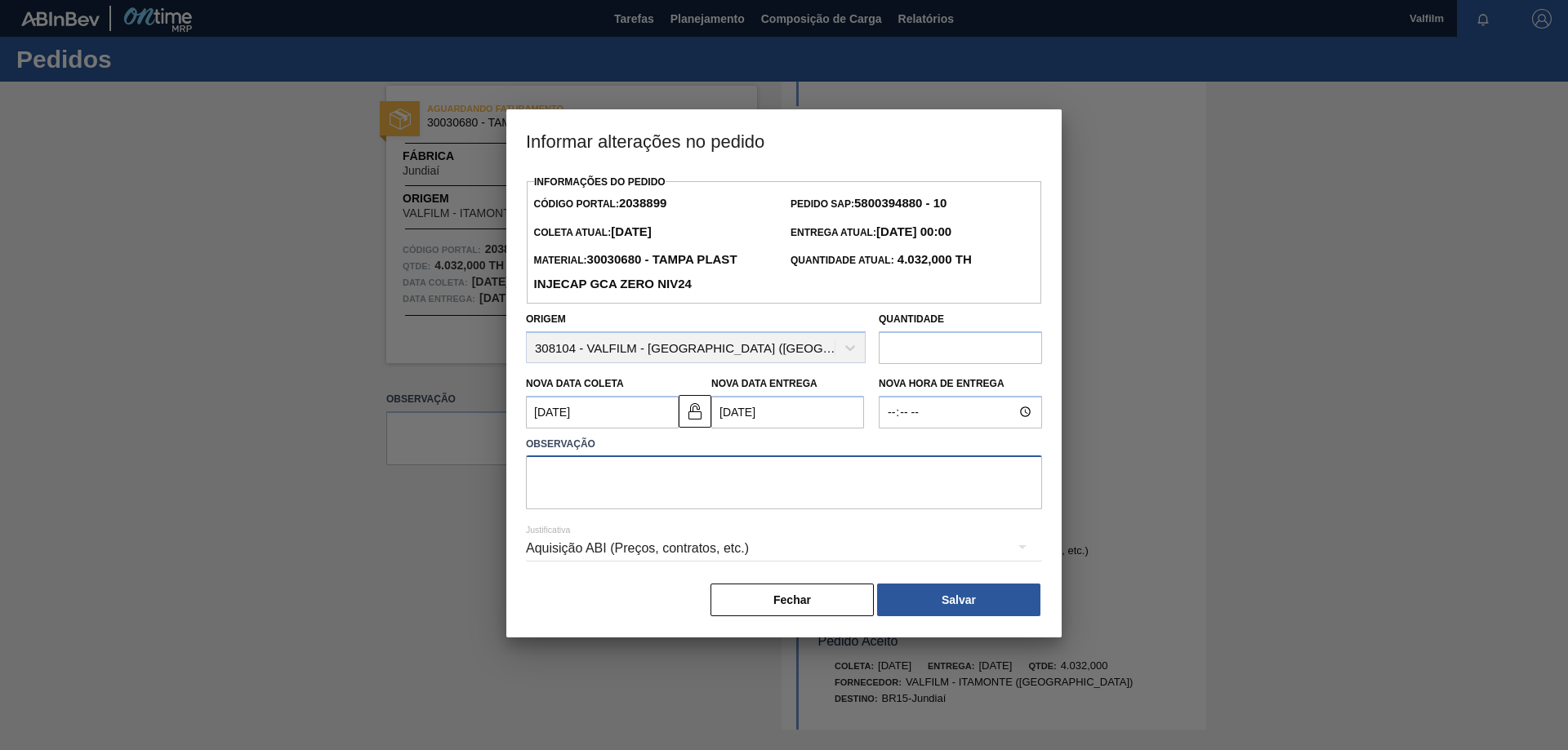
click at [800, 479] on textarea at bounding box center [784, 482] width 516 height 54
type textarea "Ajuste de data para melhora do fluxo logístico."
click at [986, 607] on button "Salvar" at bounding box center [959, 599] width 164 height 33
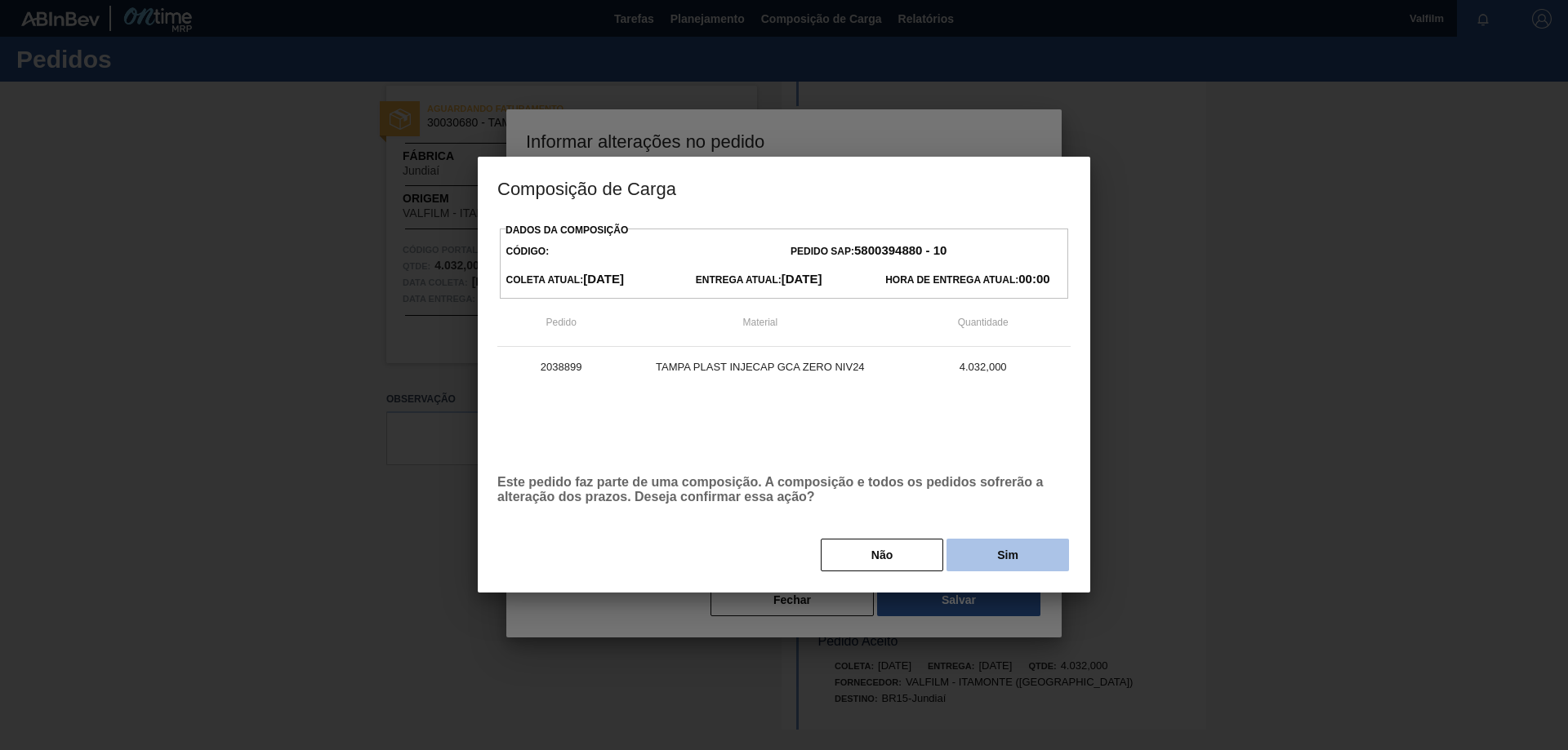
click at [993, 560] on button "Sim" at bounding box center [1007, 555] width 122 height 33
